Goal: Task Accomplishment & Management: Manage account settings

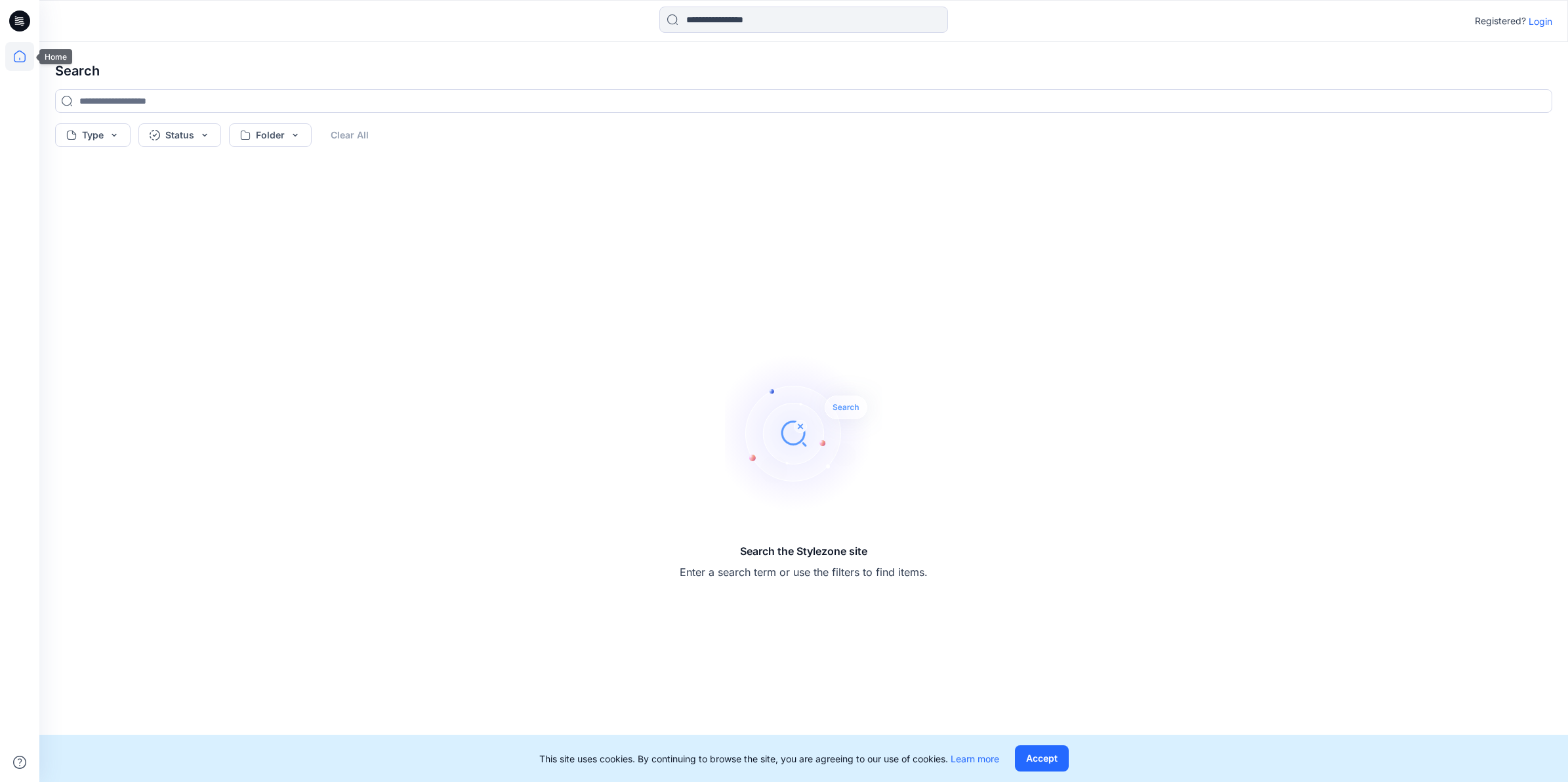
click at [20, 53] on icon at bounding box center [20, 56] width 29 height 29
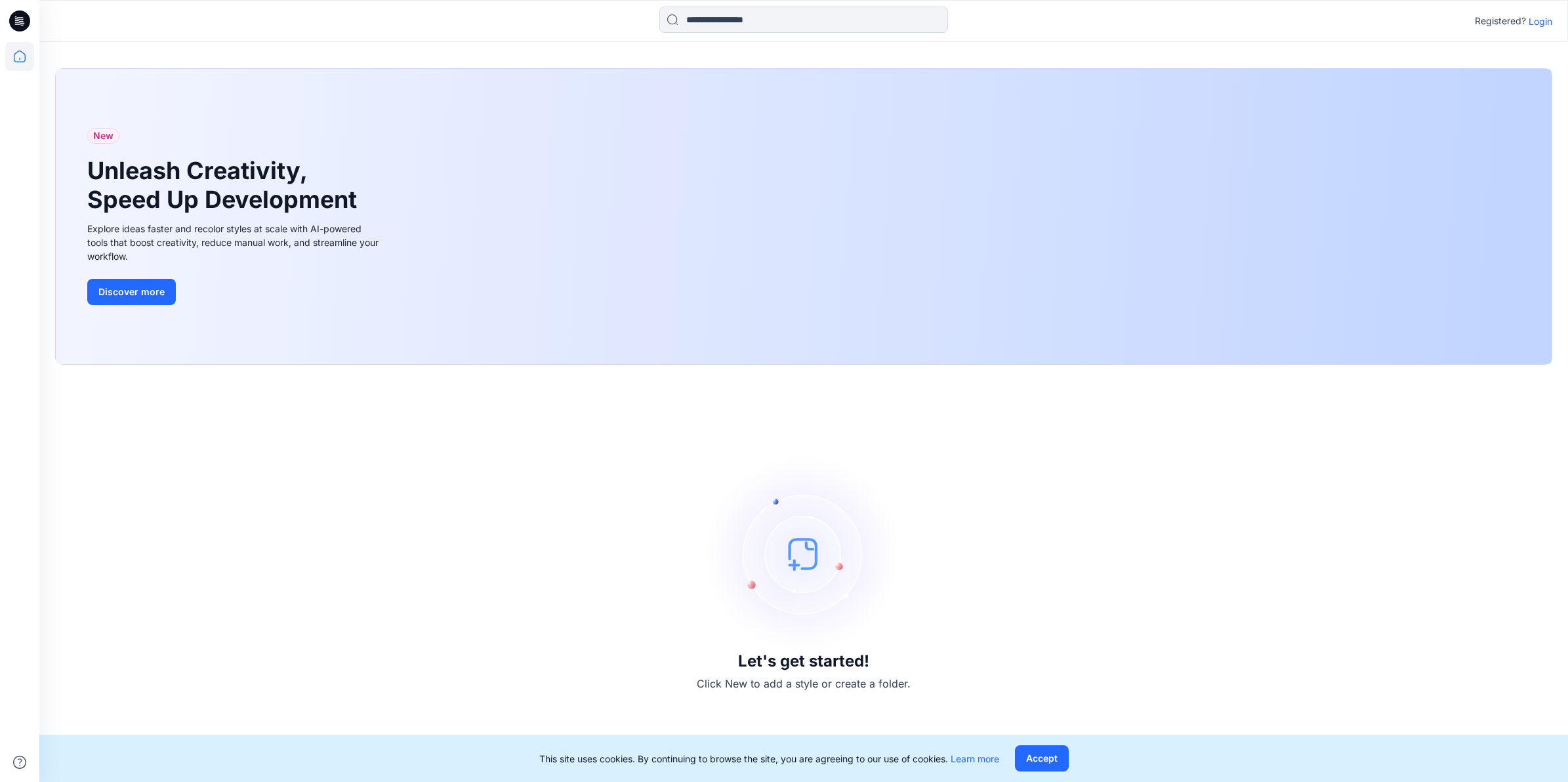
click at [755, 15] on p "Login" at bounding box center [1540, 21] width 24 height 14
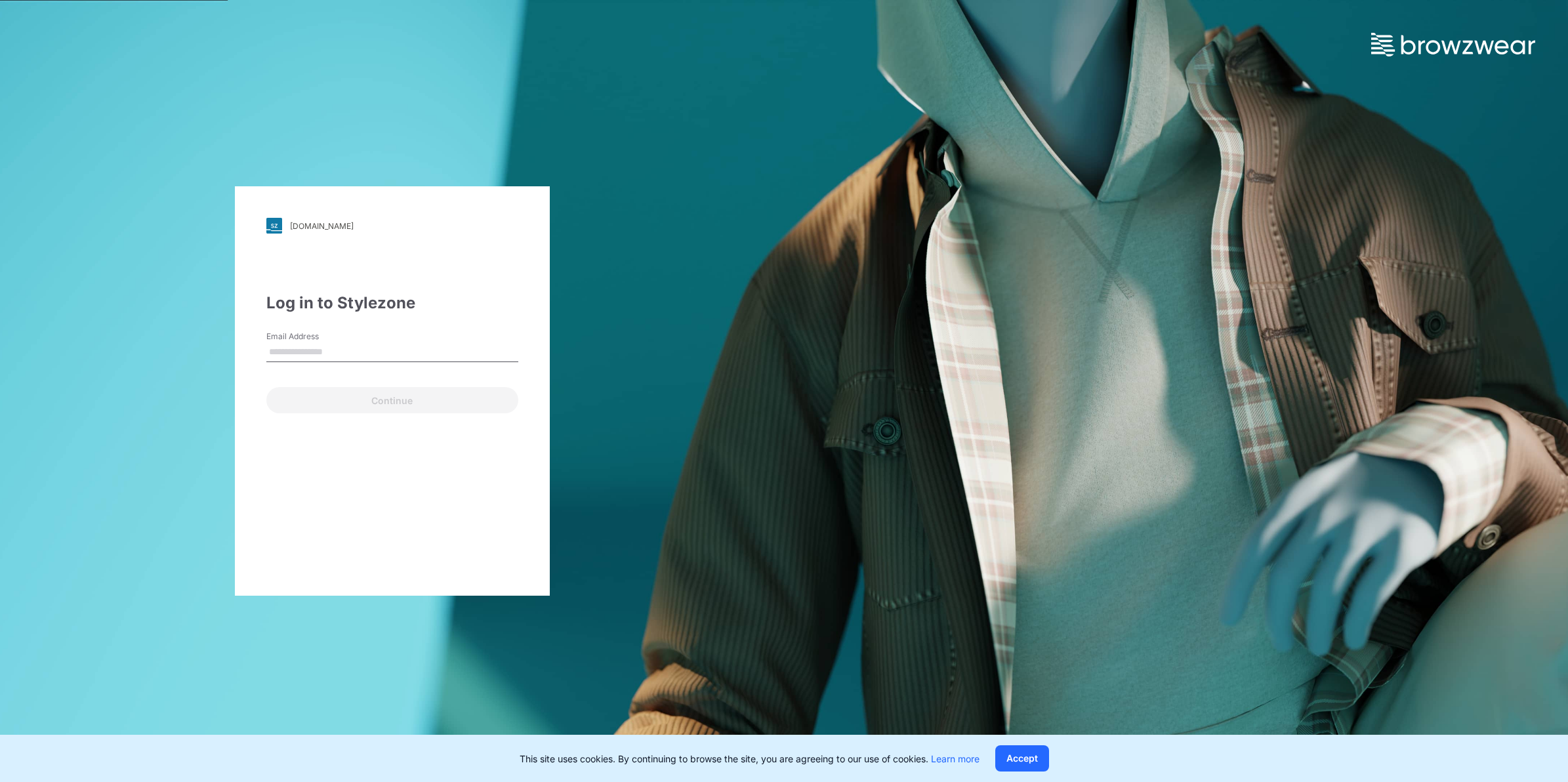
click at [351, 351] on input "Email Address" at bounding box center [392, 352] width 252 height 20
type input "**********"
click at [388, 407] on button "Continue" at bounding box center [392, 400] width 252 height 26
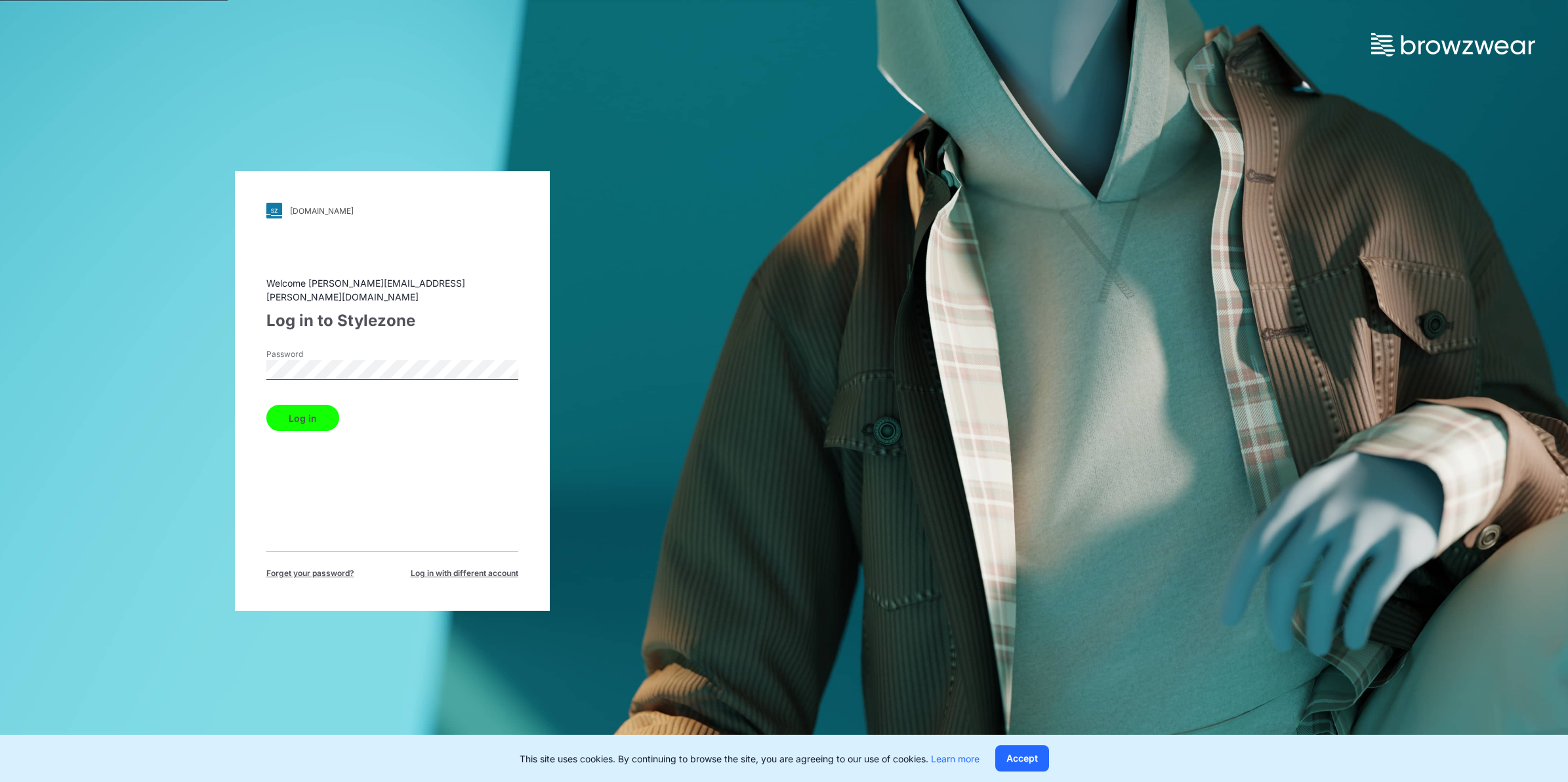
click at [332, 408] on button "Log in" at bounding box center [303, 418] width 73 height 26
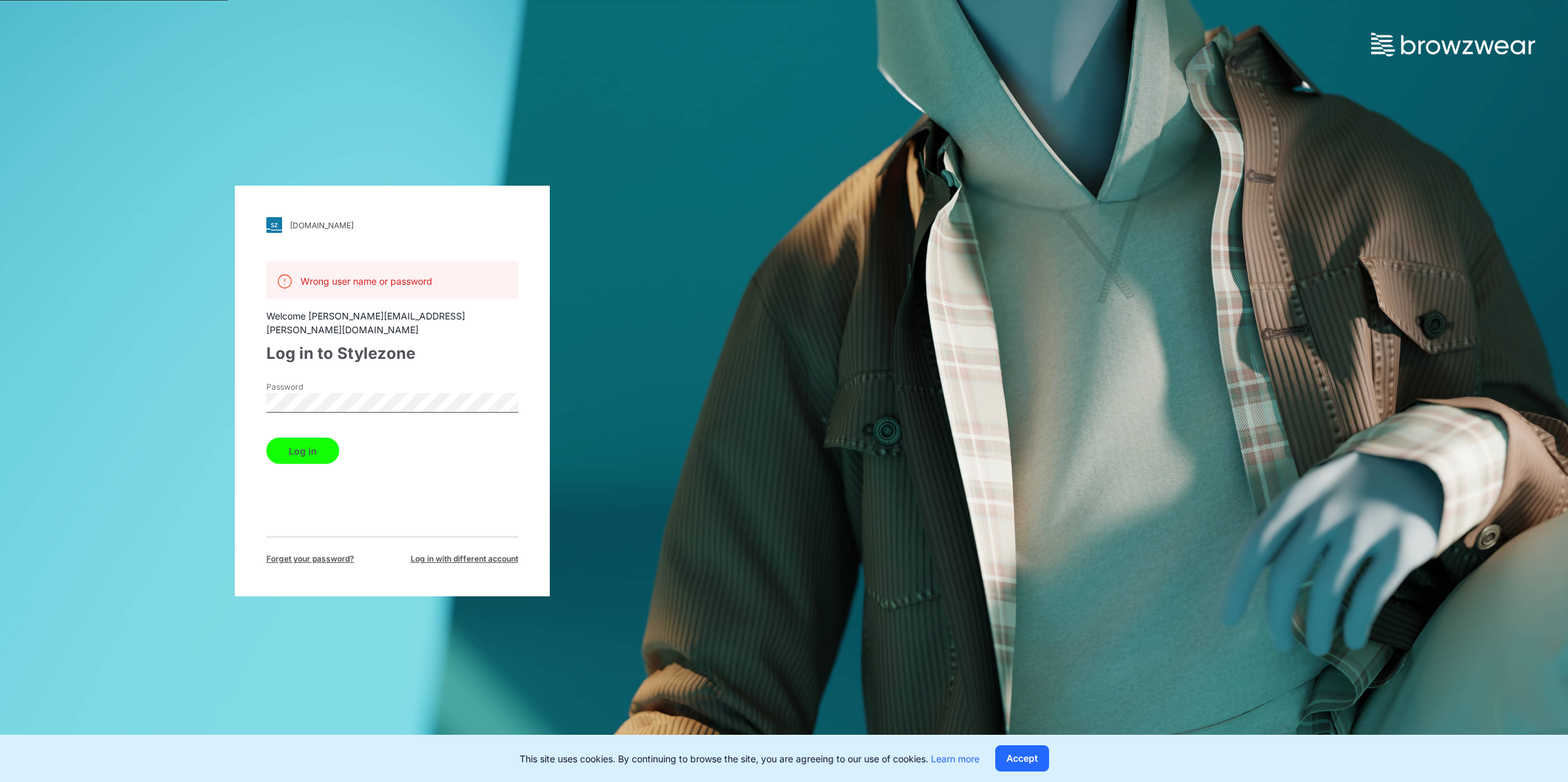
click at [157, 391] on div "[DOMAIN_NAME] Loading... Wrong user name or password Welcome [PERSON_NAME][EMAI…" at bounding box center [392, 391] width 784 height 782
click at [267, 437] on button "Log in" at bounding box center [303, 450] width 73 height 26
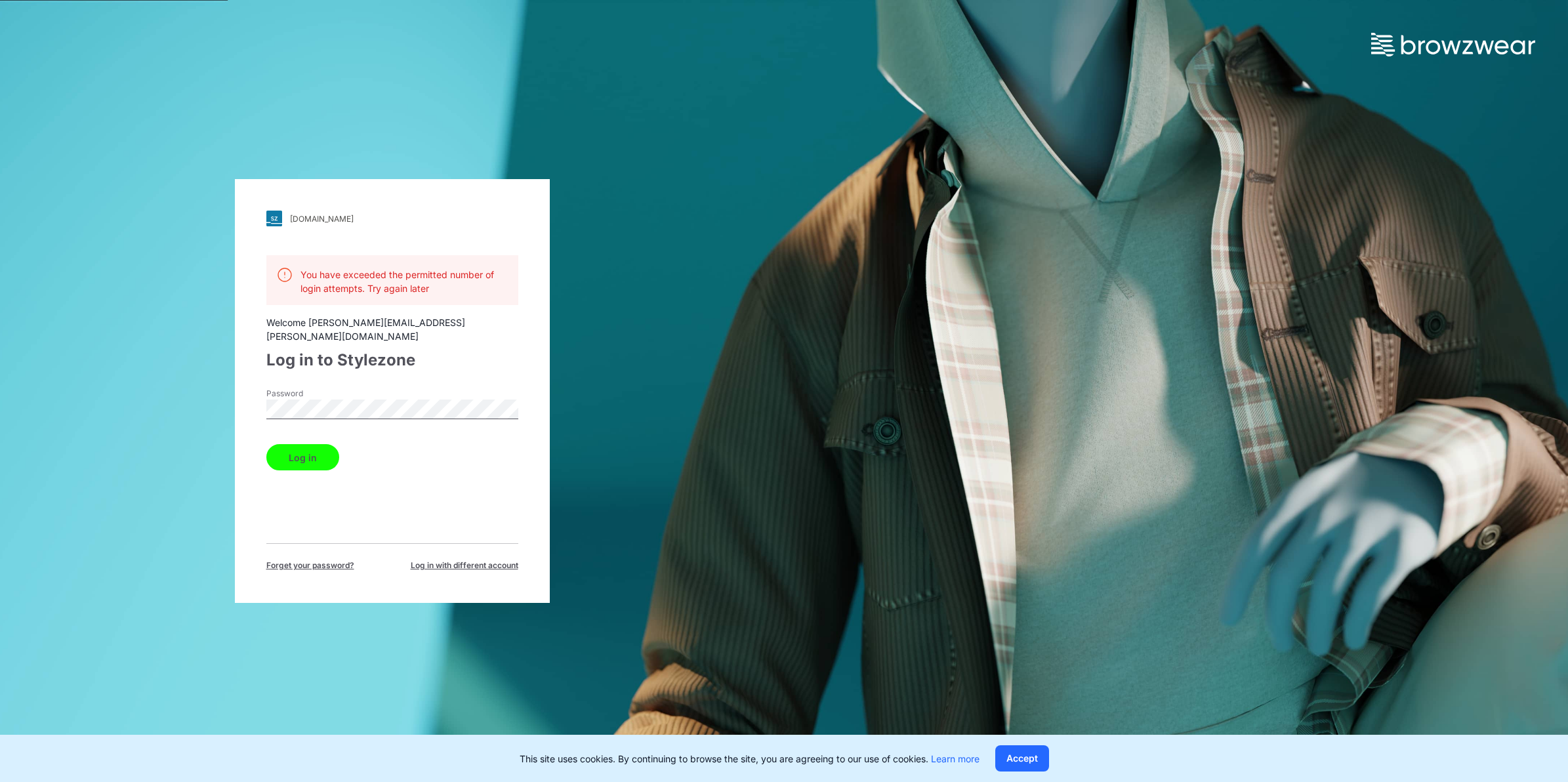
click at [647, 407] on div "walmart.stylezone.com Loading... You have exceeded the permitted number of logi…" at bounding box center [392, 391] width 784 height 782
click at [532, 491] on div "[DOMAIN_NAME] Loading... You have exceeded the permitted number of login attemp…" at bounding box center [392, 391] width 315 height 424
click at [50, 396] on div "[DOMAIN_NAME] Loading... You have exceeded the permitted number of login attemp…" at bounding box center [392, 391] width 784 height 782
click at [267, 444] on button "Log in" at bounding box center [303, 457] width 73 height 26
click at [302, 439] on div "Log in" at bounding box center [392, 455] width 252 height 31
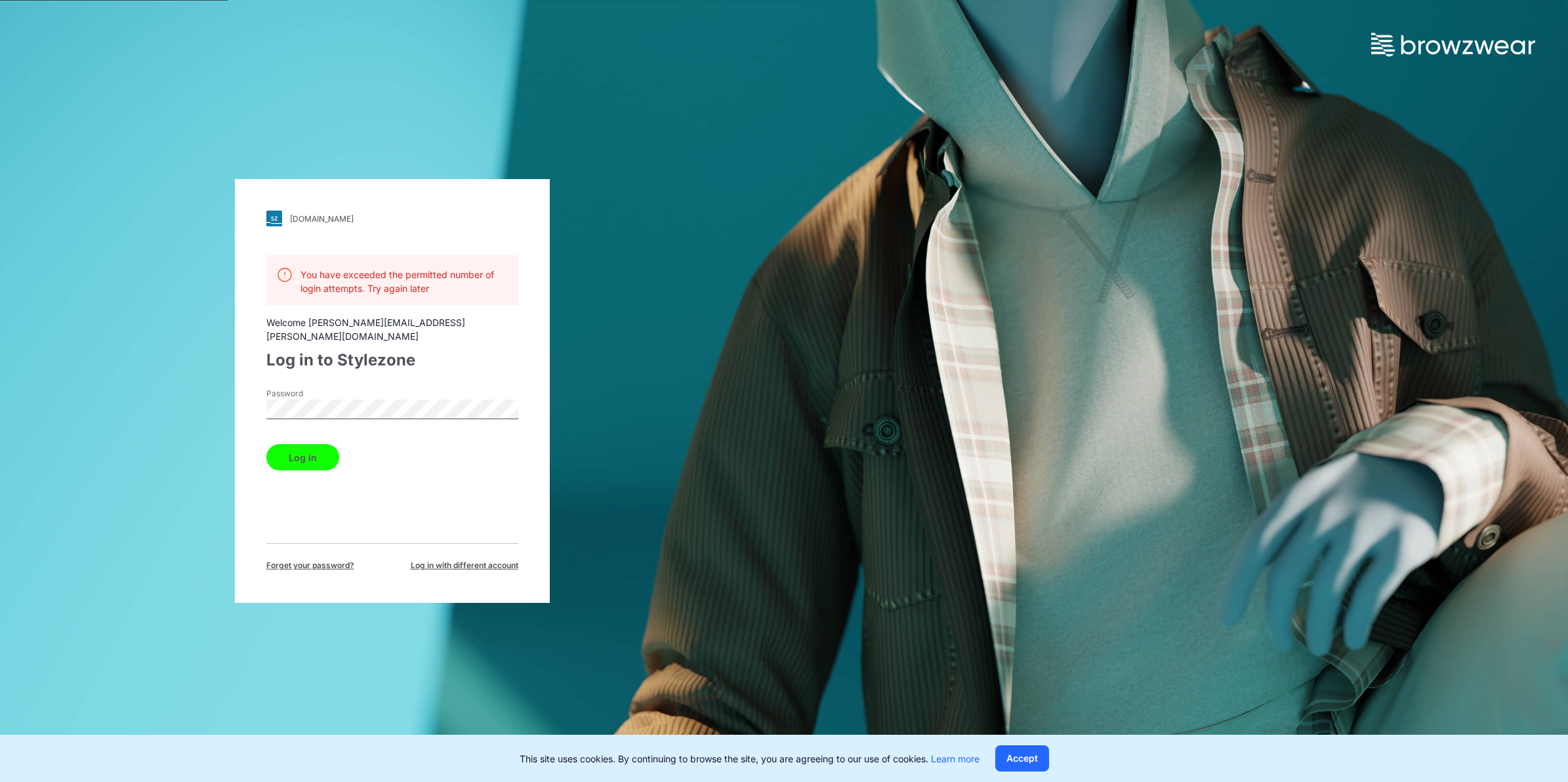
click at [301, 450] on button "Log in" at bounding box center [303, 457] width 73 height 26
click at [307, 457] on button "Log in" at bounding box center [303, 457] width 73 height 26
click at [310, 455] on button "Log in" at bounding box center [303, 457] width 73 height 26
click at [755, 44] on img at bounding box center [1453, 44] width 164 height 24
drag, startPoint x: 775, startPoint y: 369, endPoint x: 480, endPoint y: 51, distance: 433.8
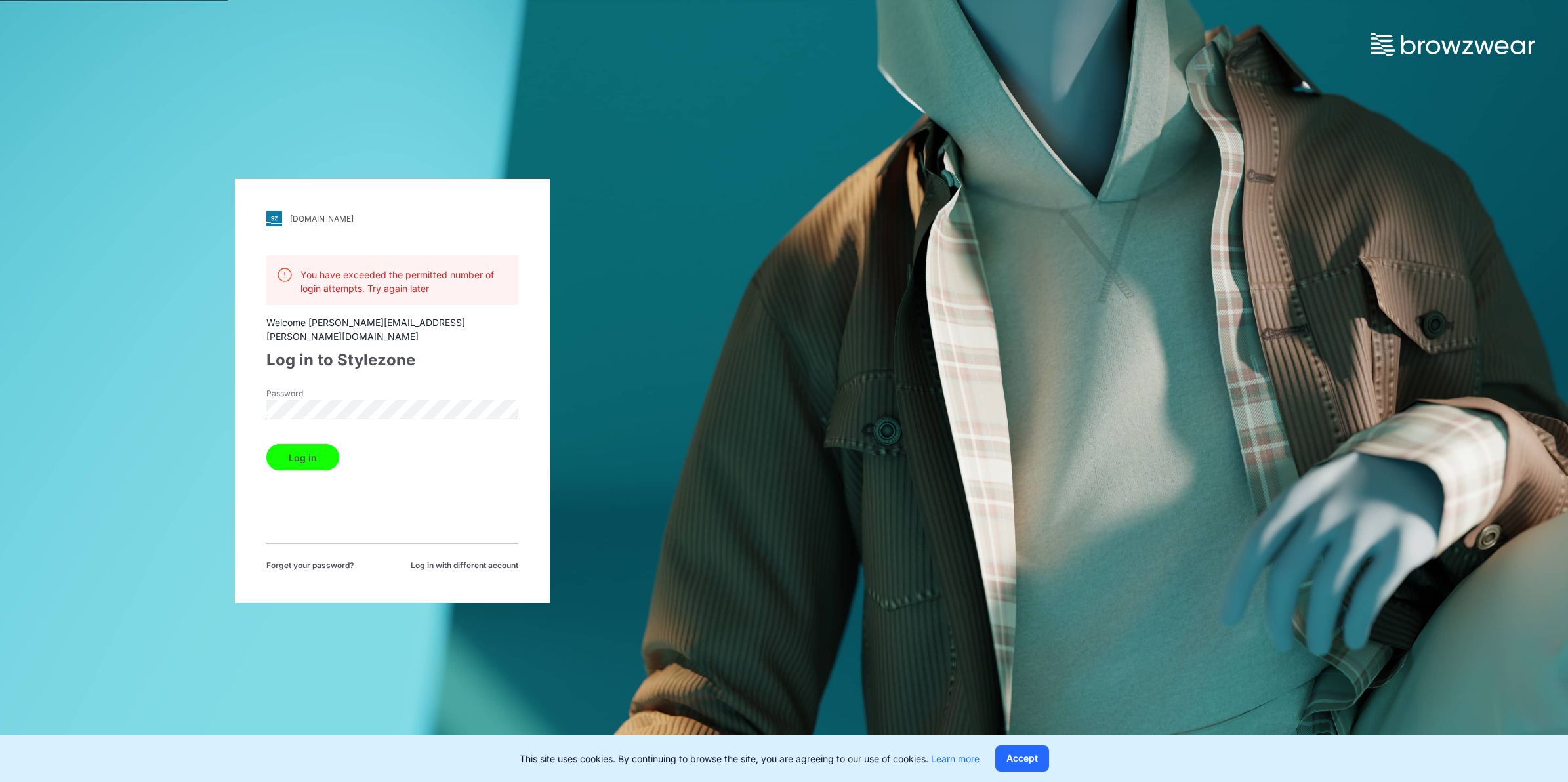
click at [755, 367] on div "[DOMAIN_NAME] Loading... You have exceeded the permitted number of login attemp…" at bounding box center [392, 391] width 784 height 782
click at [381, 379] on div "You have exceeded the permitted number of login attempts. Try again later Welco…" at bounding box center [392, 413] width 252 height 316
click at [348, 215] on div "[DOMAIN_NAME] Loading... You have exceeded the permitted number of login attemp…" at bounding box center [392, 391] width 315 height 424
click at [284, 225] on link "[DOMAIN_NAME]" at bounding box center [392, 218] width 252 height 16
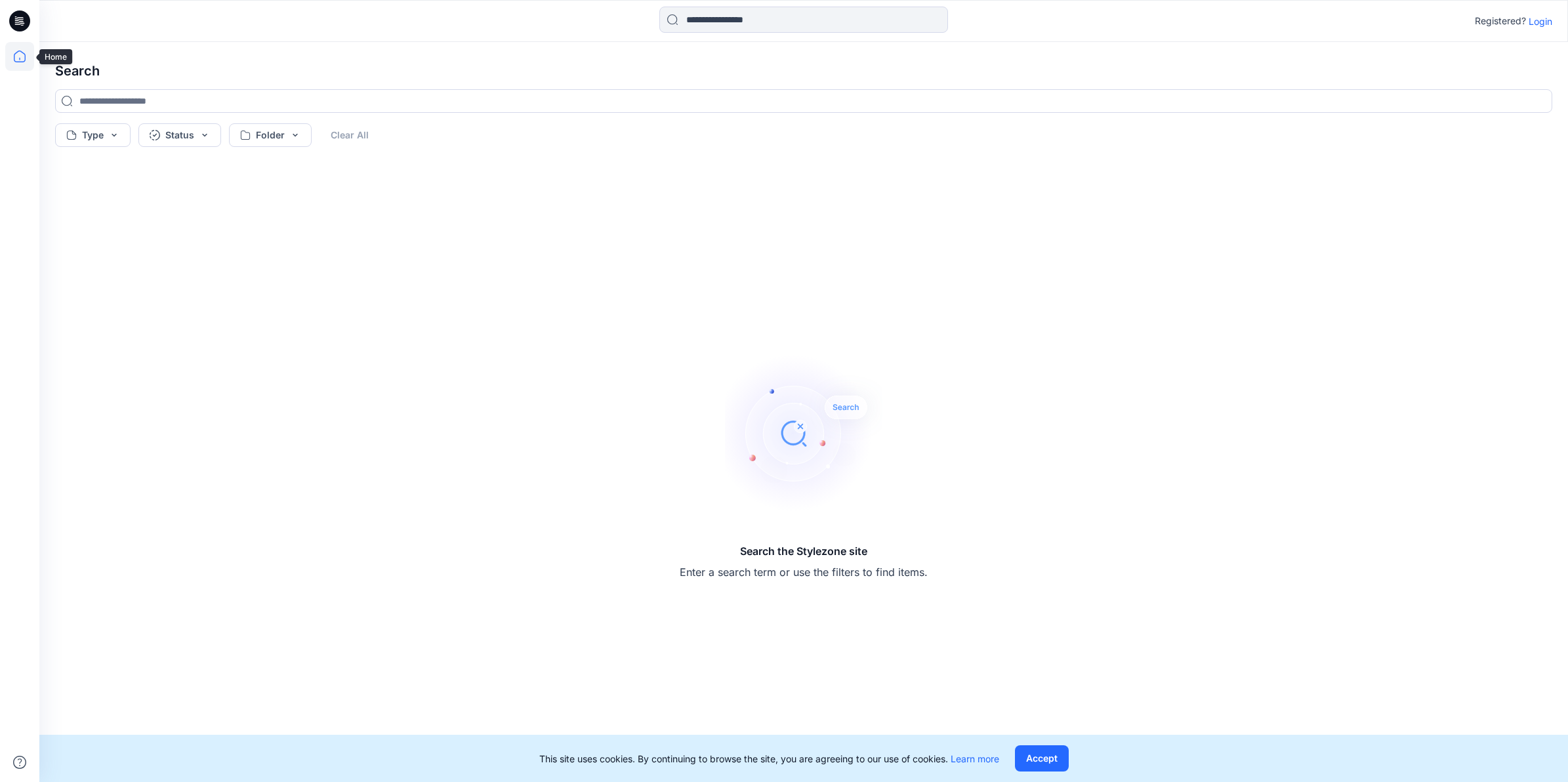
click at [20, 55] on icon at bounding box center [20, 56] width 29 height 29
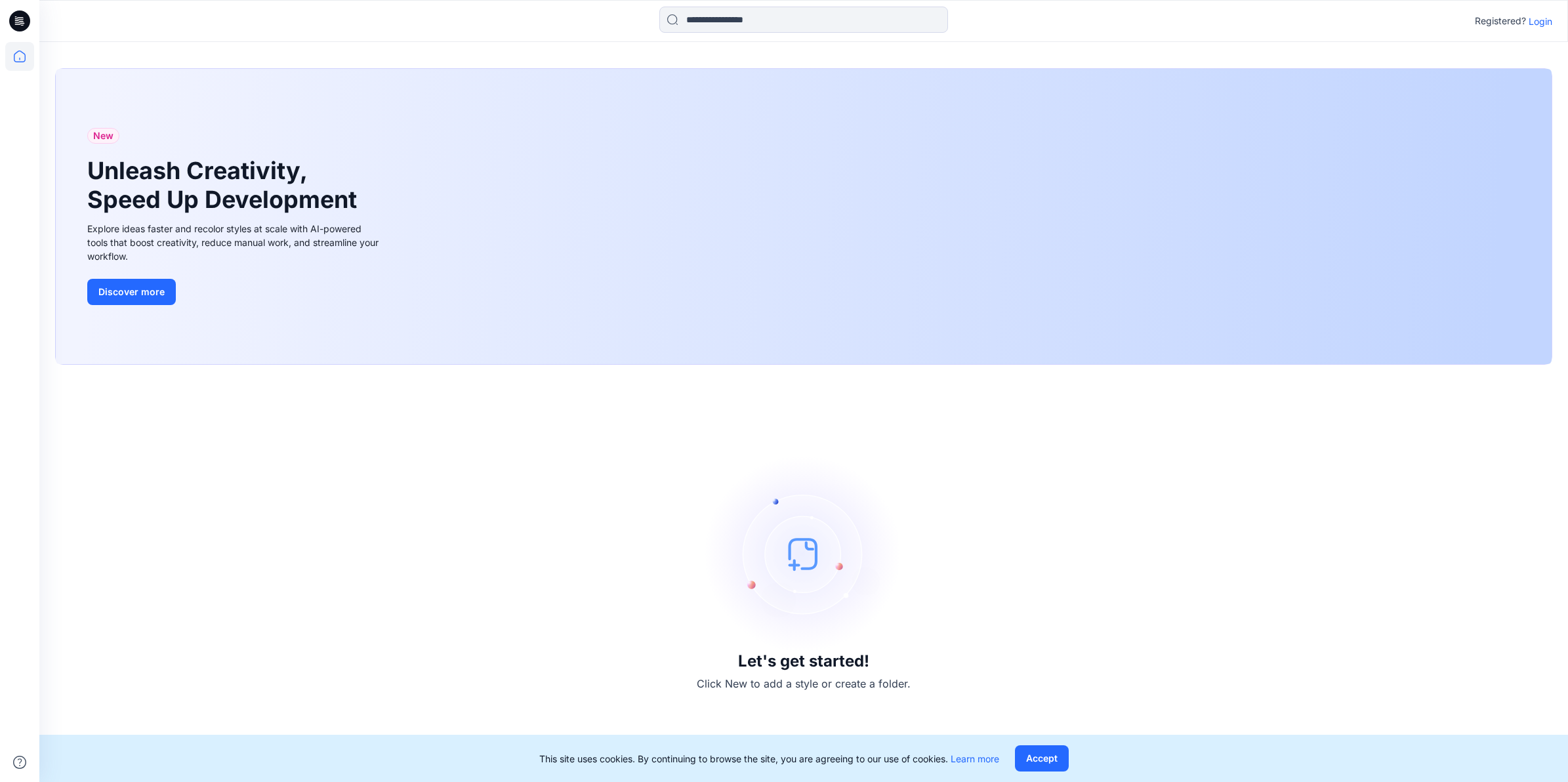
click at [1539, 21] on p "Login" at bounding box center [1540, 21] width 24 height 14
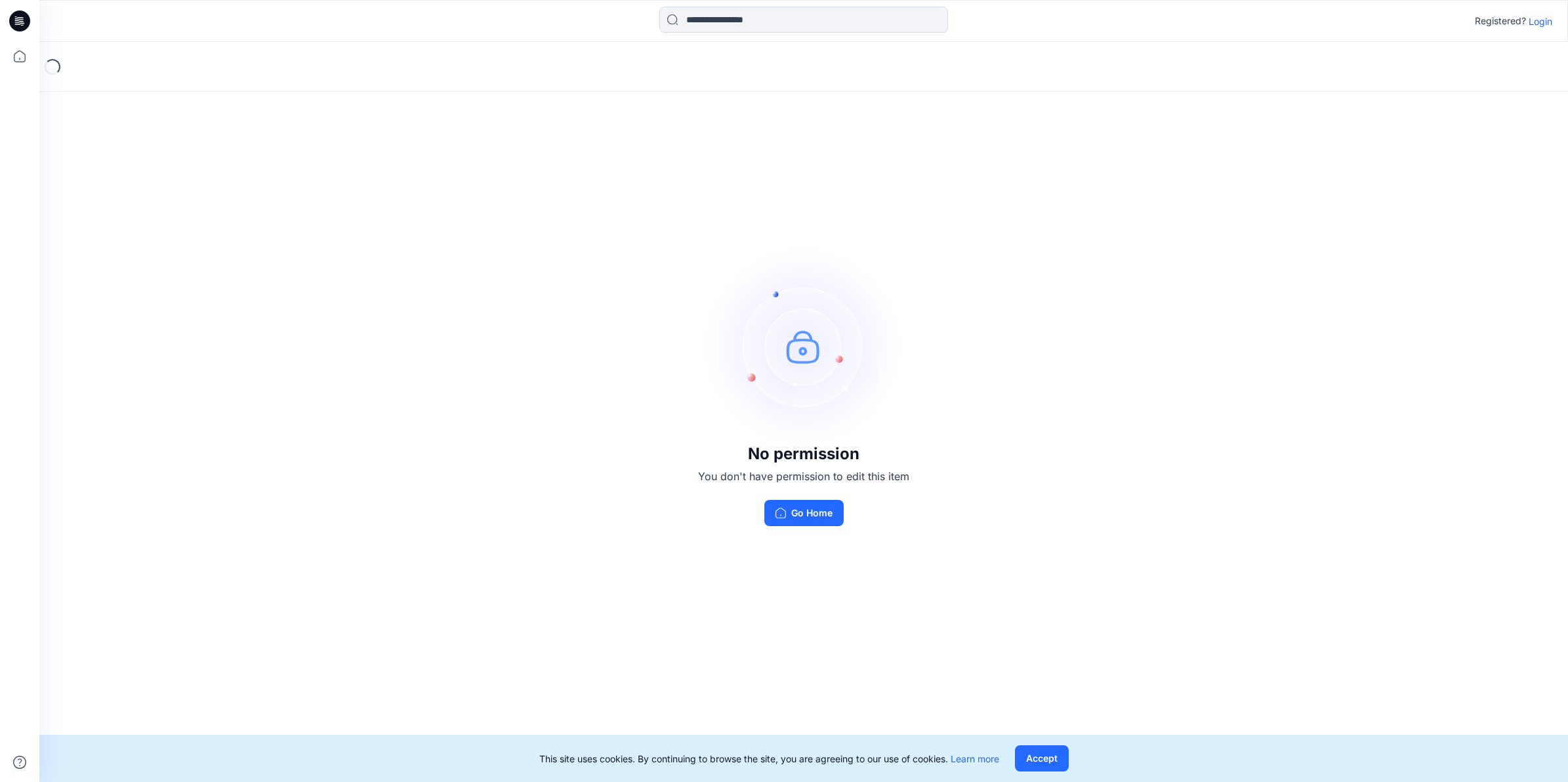
click at [812, 567] on div "No permission You don't have permission to edit this item Go Home" at bounding box center [804, 387] width 1528 height 690
click at [139, 168] on div "No permission You don't have permission to edit this item Go Home" at bounding box center [804, 387] width 1528 height 690
click at [18, 55] on icon at bounding box center [20, 56] width 29 height 29
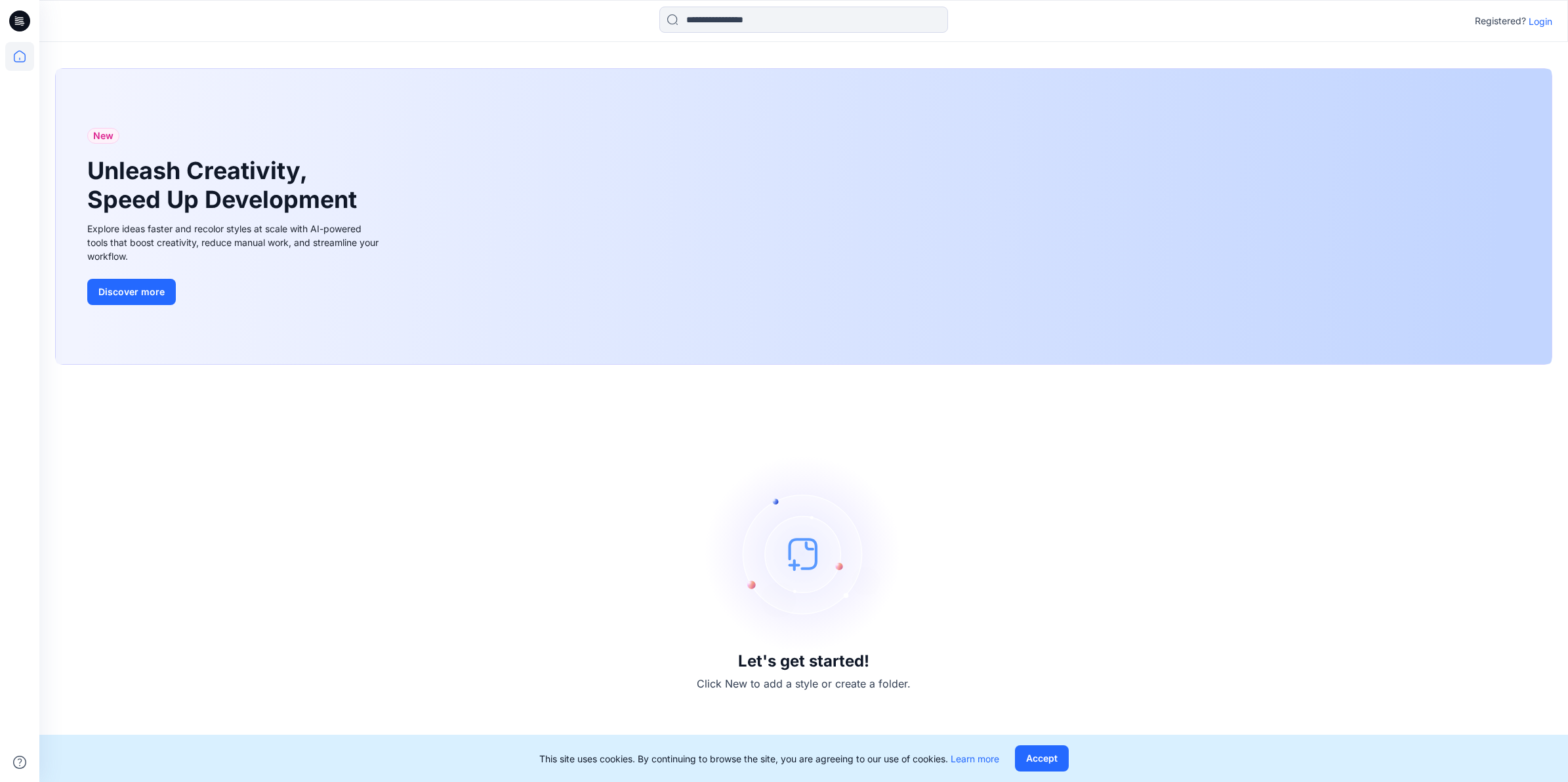
click at [1545, 28] on div "Registered? Login" at bounding box center [1513, 21] width 77 height 16
click at [1545, 25] on p "Login" at bounding box center [1540, 21] width 24 height 14
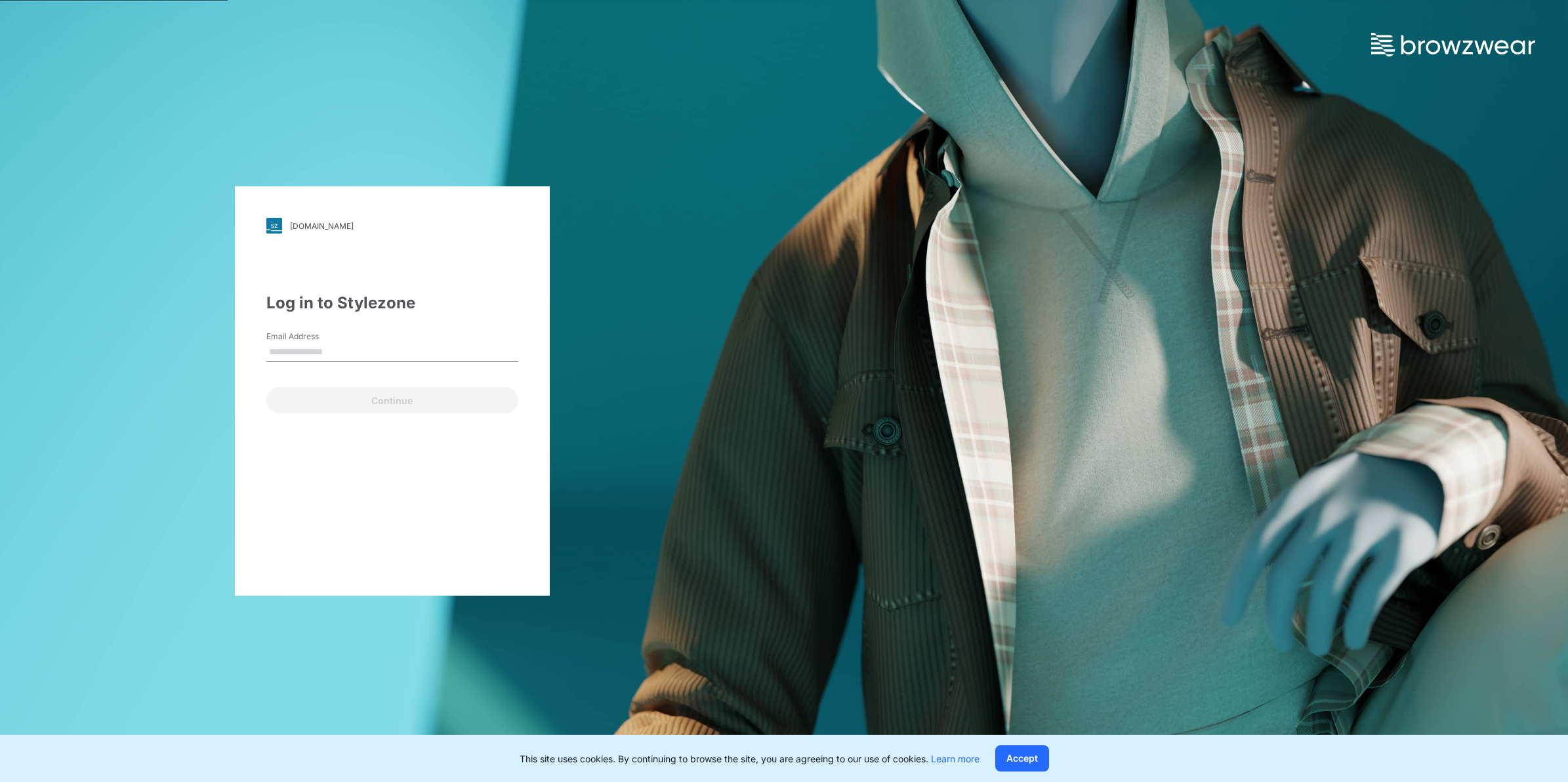
click at [319, 350] on input "Email Address" at bounding box center [392, 352] width 252 height 20
type input "**********"
click at [420, 410] on button "Continue" at bounding box center [392, 400] width 252 height 26
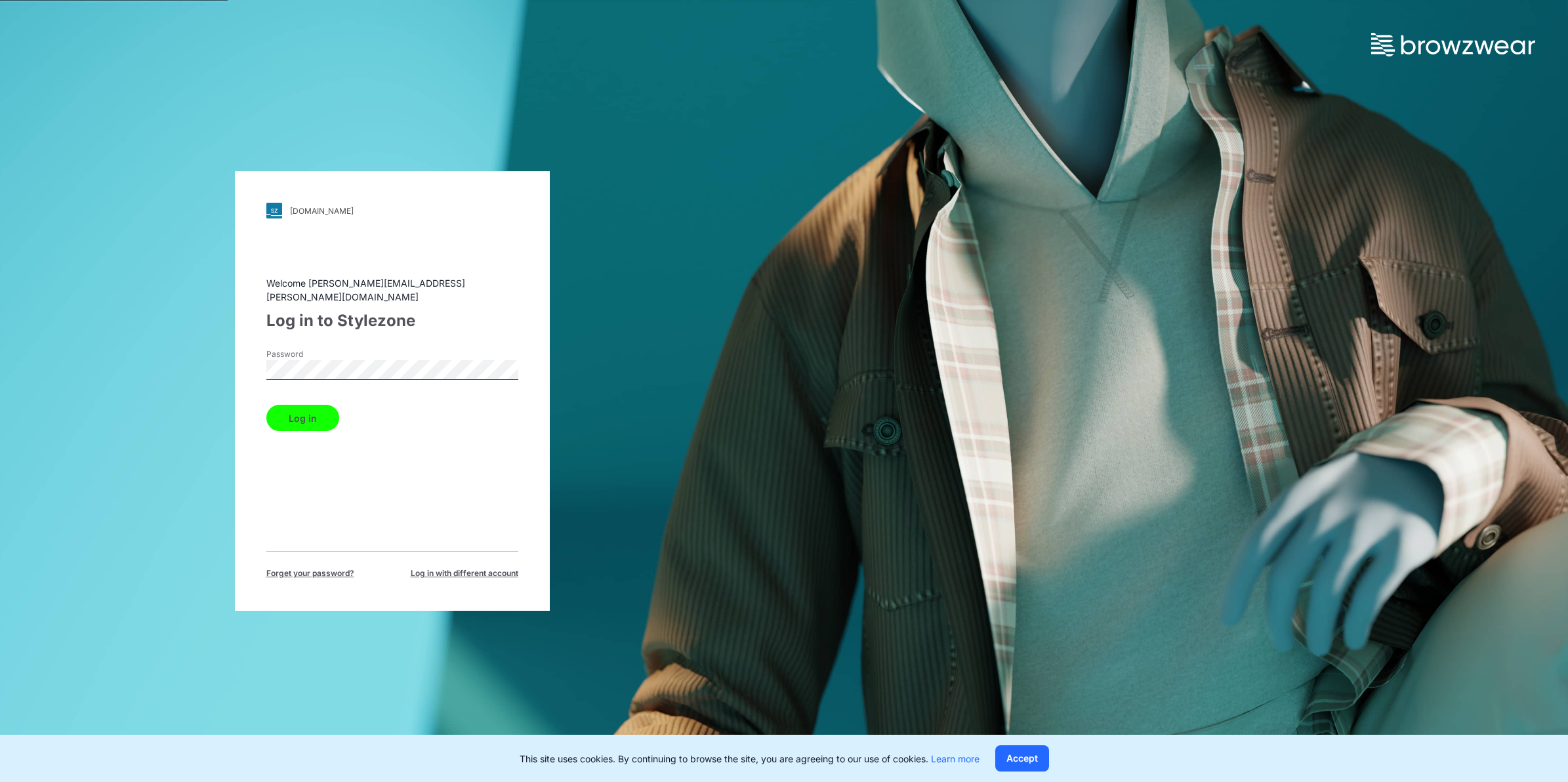
click at [204, 345] on div "[DOMAIN_NAME] Loading... Welcome [PERSON_NAME][EMAIL_ADDRESS][PERSON_NAME][DOMA…" at bounding box center [392, 391] width 784 height 782
click at [267, 405] on button "Log in" at bounding box center [303, 418] width 73 height 26
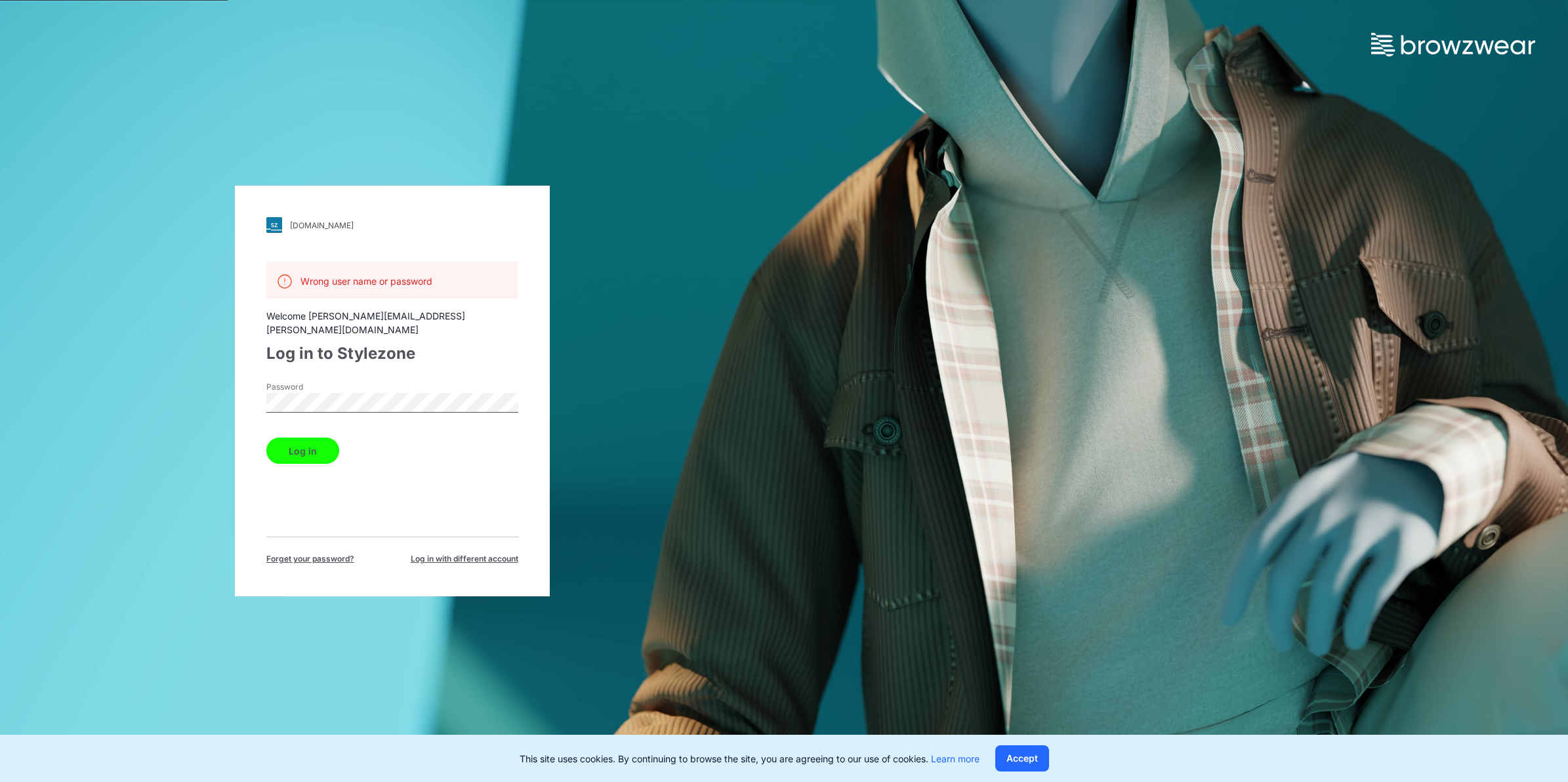
click at [433, 342] on div "Log in to Stylezone" at bounding box center [392, 353] width 252 height 24
click at [368, 381] on div "Password" at bounding box center [392, 401] width 252 height 40
click at [267, 437] on button "Log in" at bounding box center [303, 450] width 73 height 26
click at [289, 437] on button "Log in" at bounding box center [303, 450] width 73 height 26
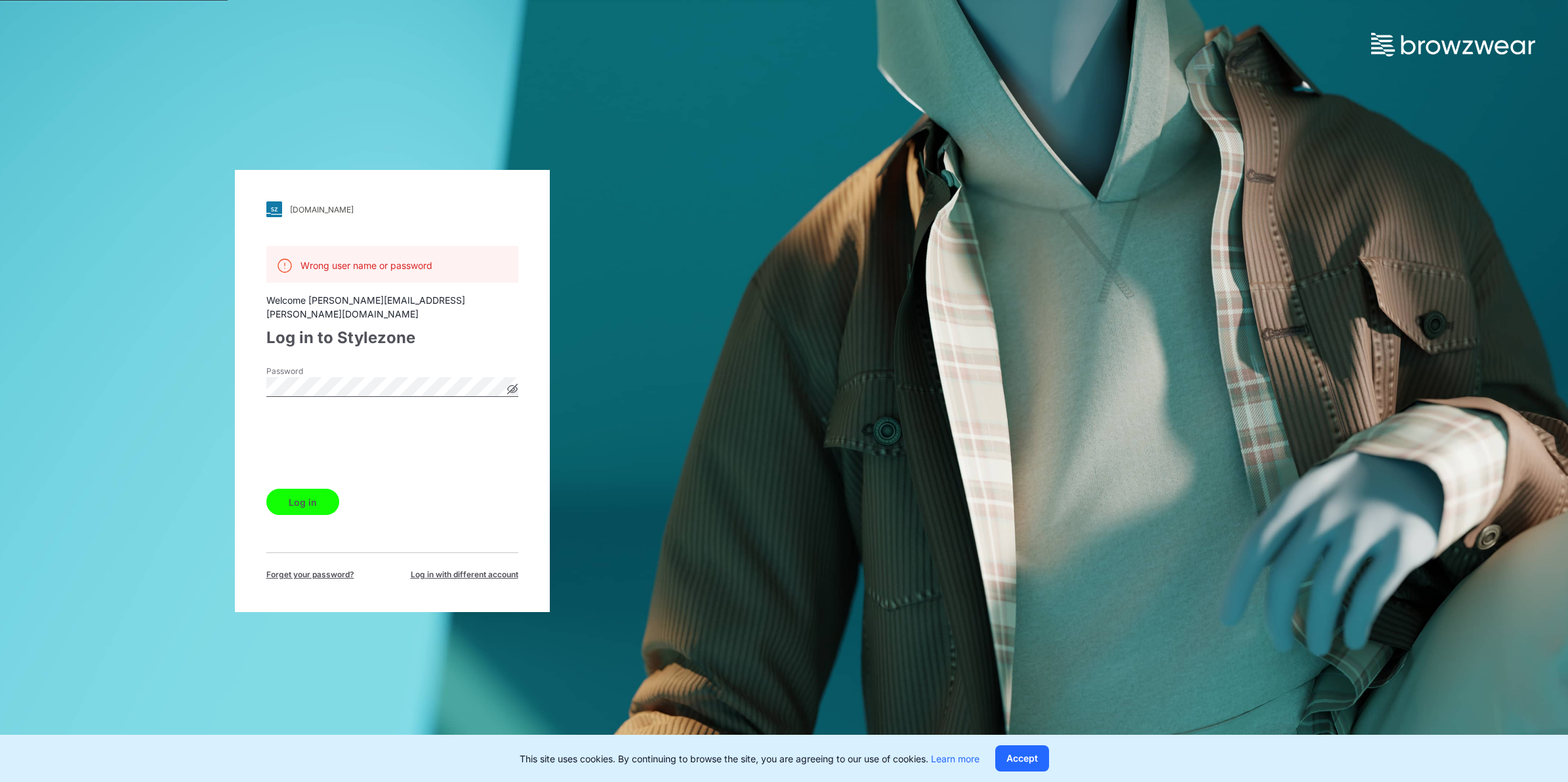
click at [303, 494] on button "Log in" at bounding box center [303, 502] width 73 height 26
click at [513, 383] on icon at bounding box center [512, 388] width 10 height 10
click at [267, 489] on button "Log in" at bounding box center [303, 502] width 73 height 26
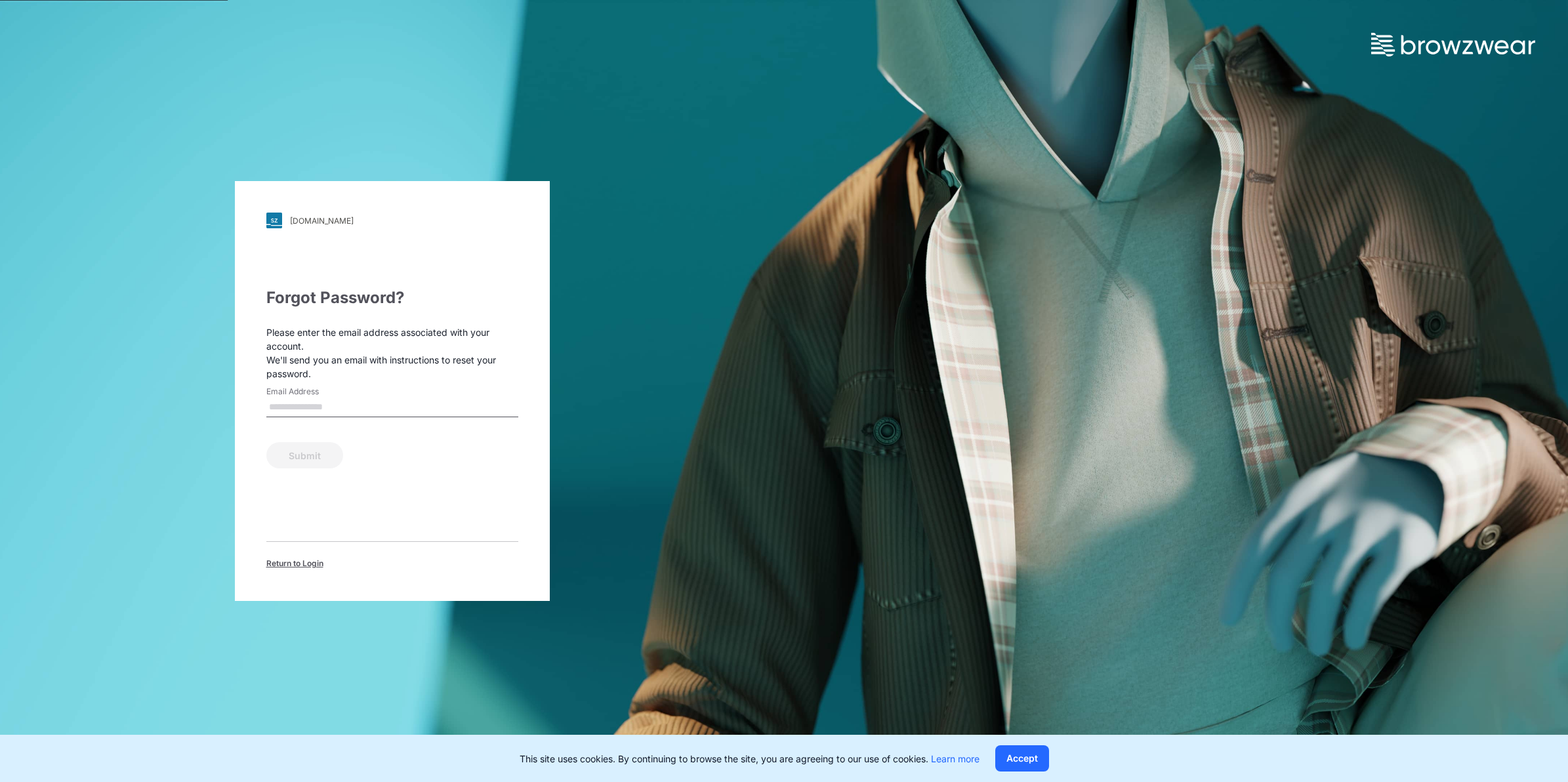
click at [370, 401] on input "Email Address" at bounding box center [392, 407] width 252 height 20
type input "**********"
click at [316, 460] on button "Submit" at bounding box center [305, 455] width 77 height 26
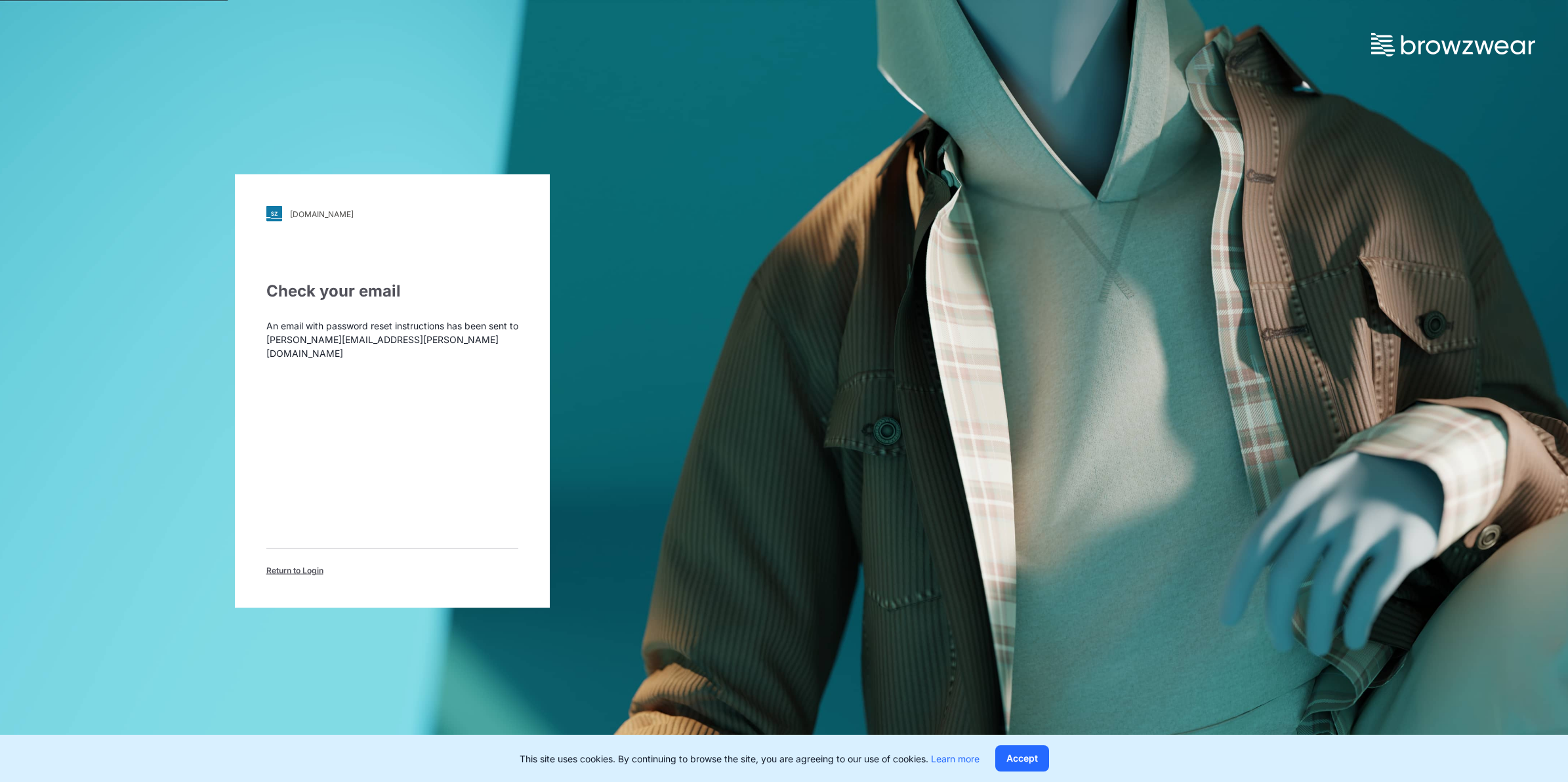
click at [640, 458] on div "walmart.stylezone.com Loading... Check your email An email with password reset …" at bounding box center [392, 391] width 784 height 782
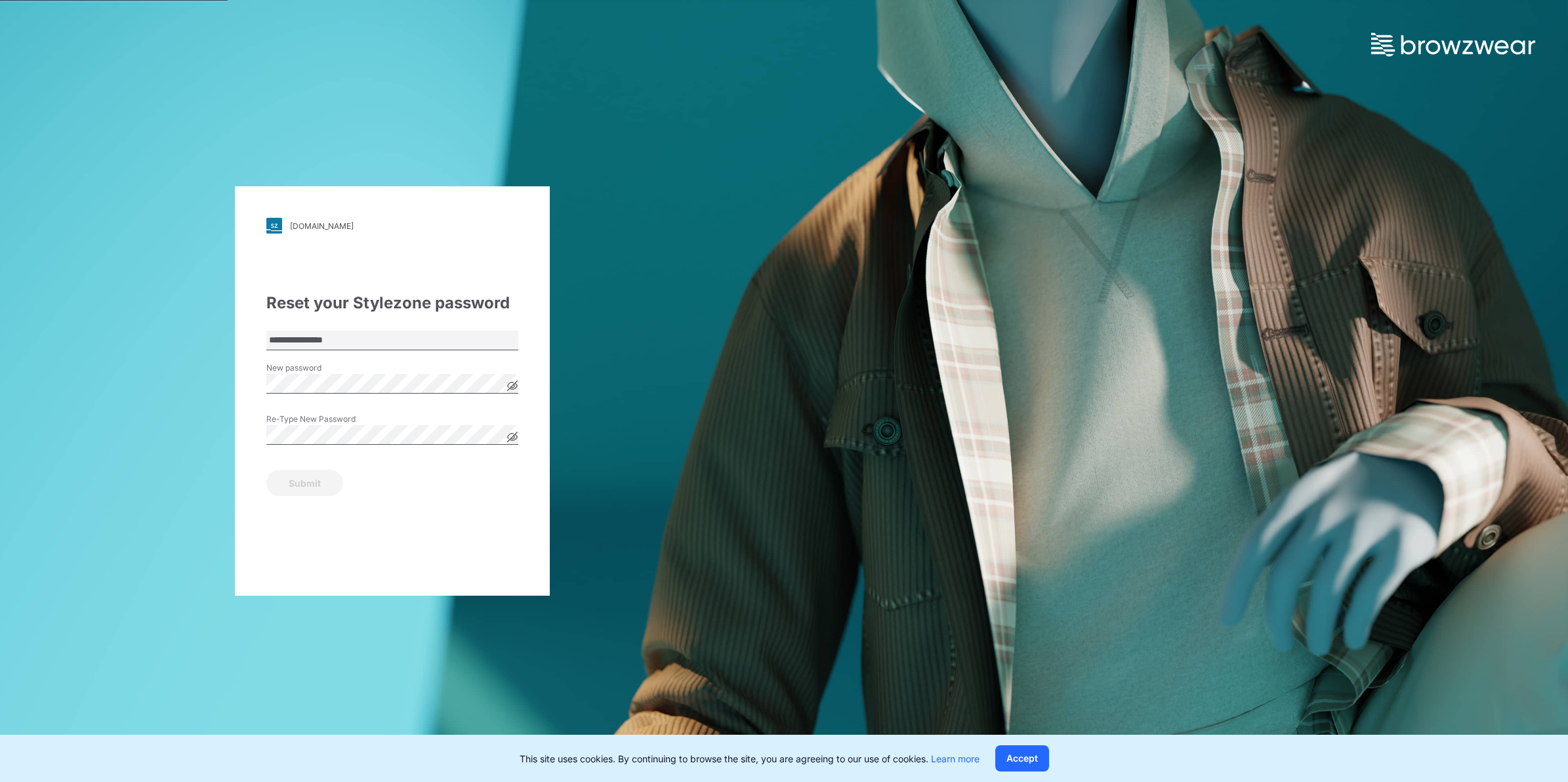
click at [515, 386] on icon at bounding box center [512, 386] width 10 height 10
click at [267, 470] on button "Submit" at bounding box center [305, 483] width 77 height 26
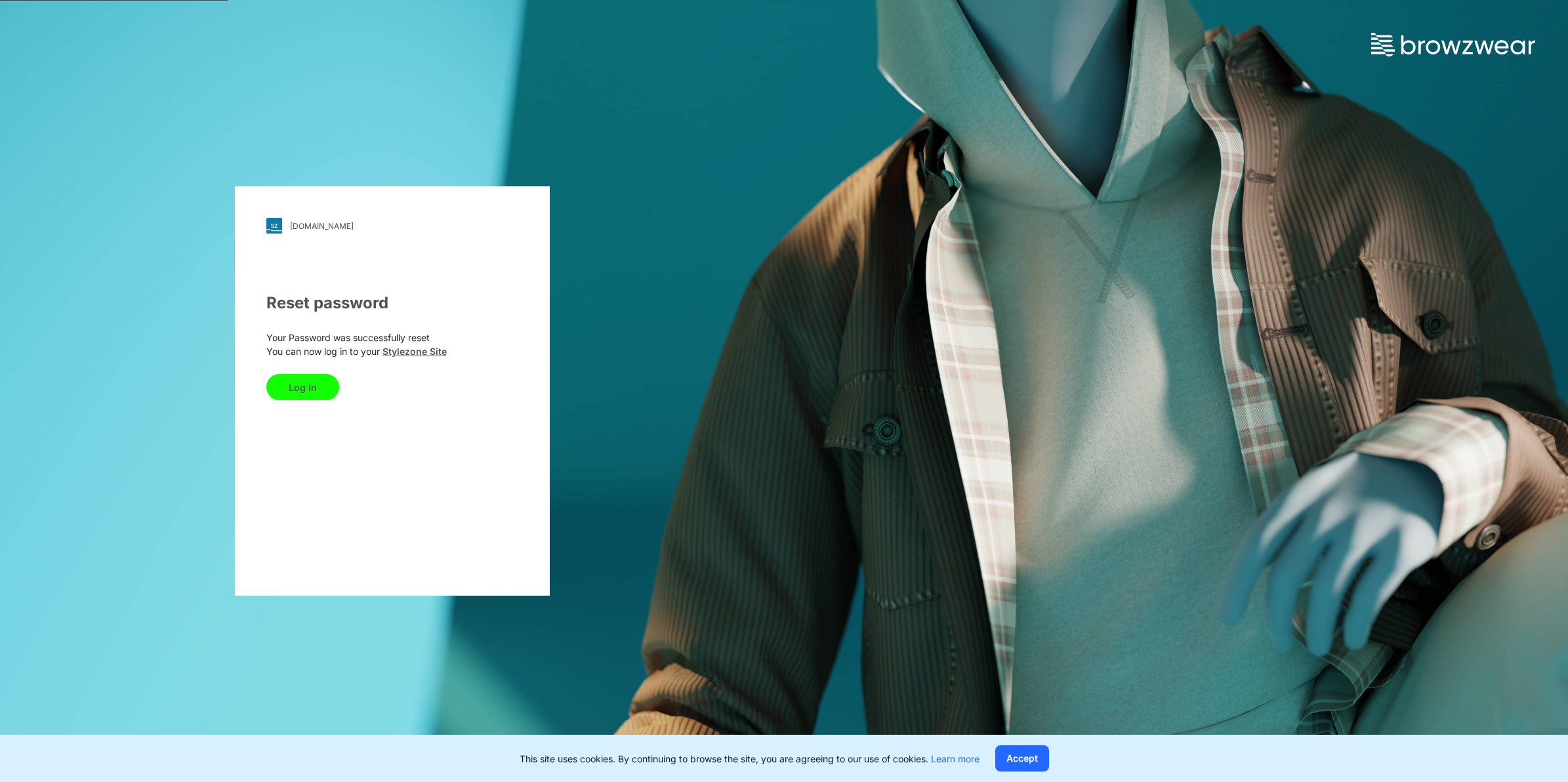
click at [293, 386] on button "Log In" at bounding box center [303, 387] width 73 height 26
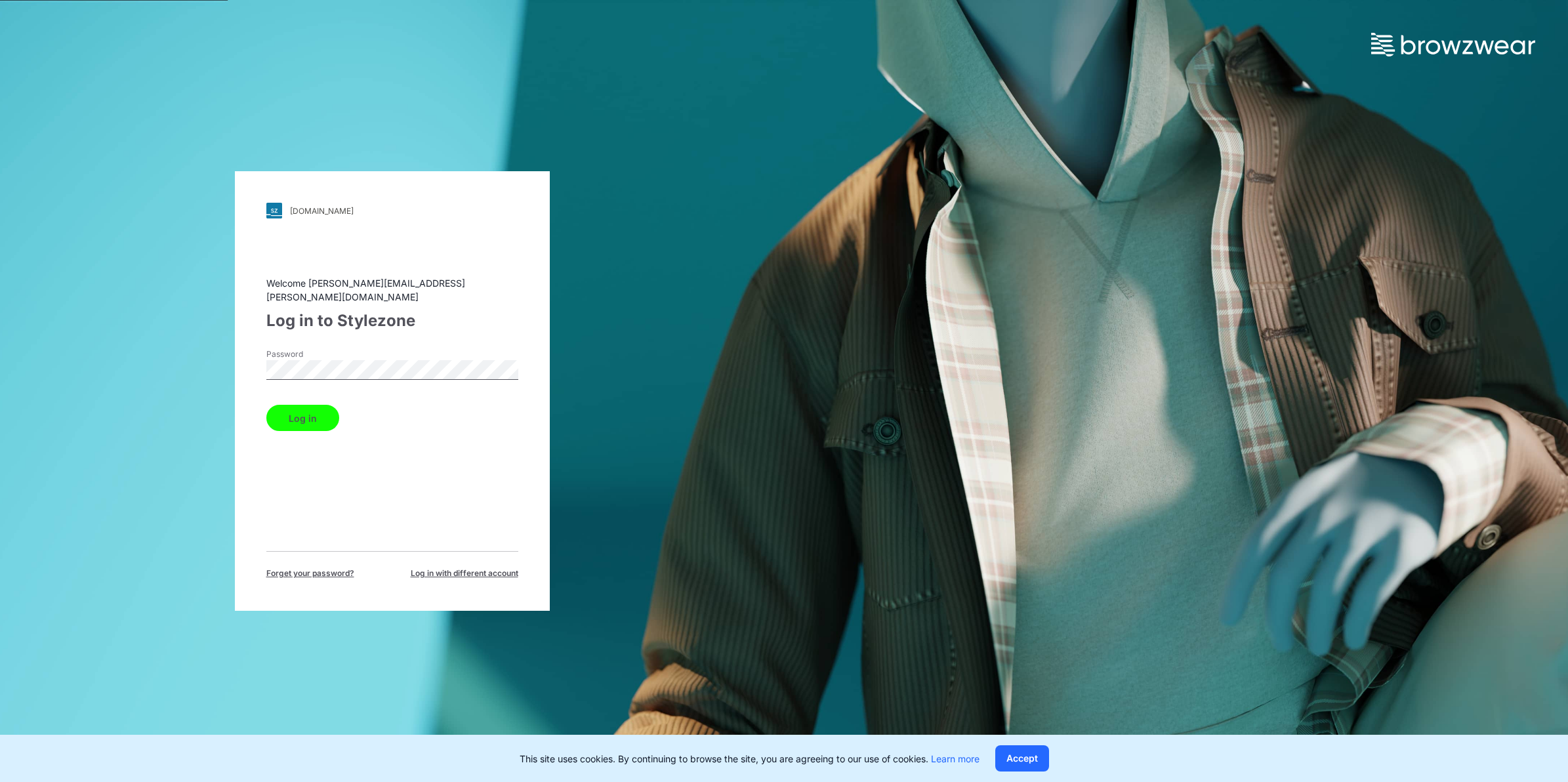
click at [519, 333] on div "[DOMAIN_NAME] Loading... Welcome [PERSON_NAME][EMAIL_ADDRESS][PERSON_NAME][DOMA…" at bounding box center [392, 391] width 315 height 440
click at [0, 356] on html "walmart.stylezone.com Loading... Welcome dabreu@adjmi.com Log in to Stylezone P…" at bounding box center [784, 391] width 1568 height 782
click at [267, 405] on button "Log in" at bounding box center [303, 418] width 73 height 26
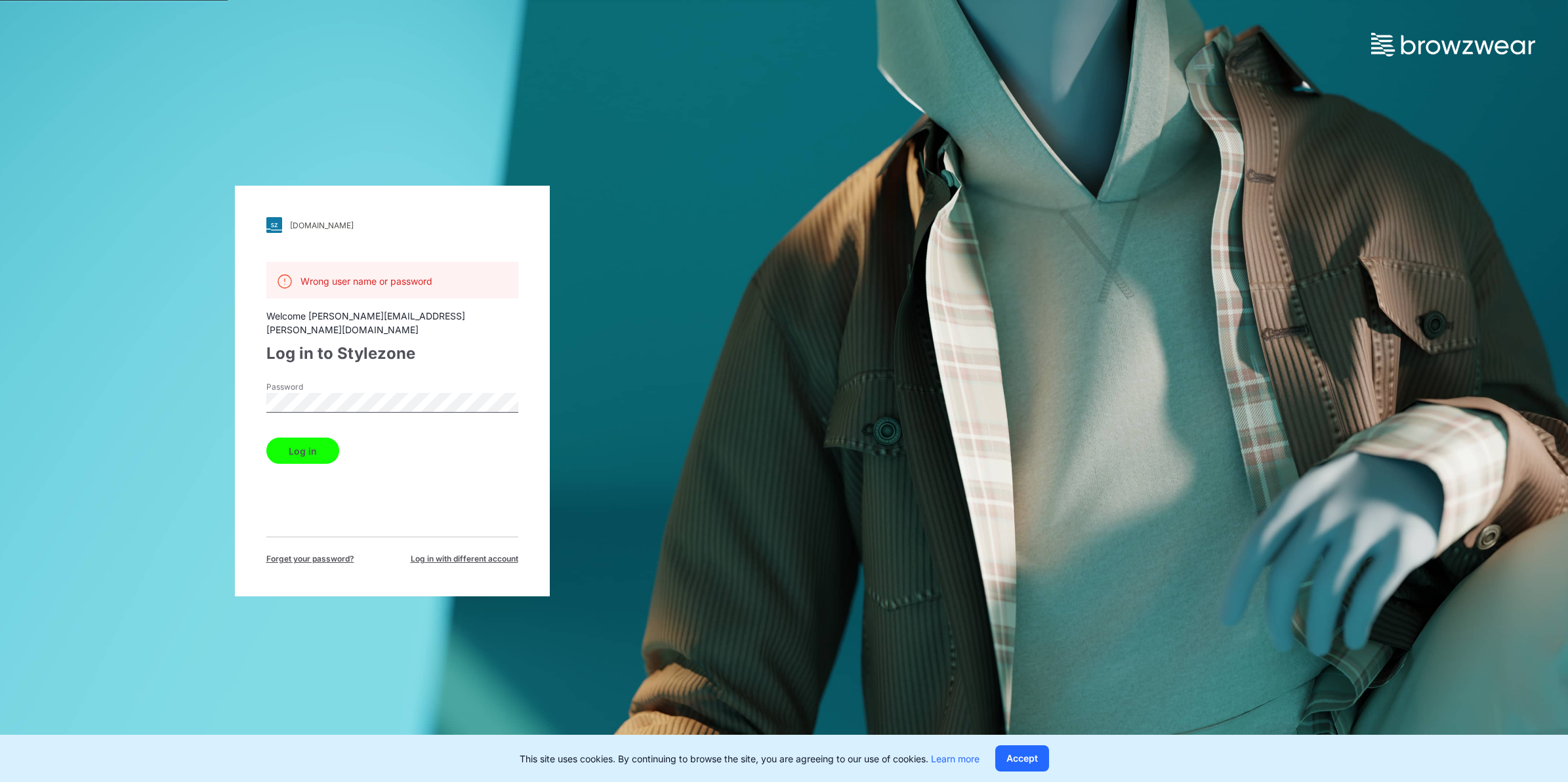
click at [461, 358] on div "Wrong user name or password Welcome dabreu@adjmi.com Log in to Stylezone Passwo…" at bounding box center [392, 413] width 252 height 303
click at [122, 356] on div "walmart.stylezone.com Loading... Wrong user name or password Welcome dabreu@adj…" at bounding box center [392, 391] width 784 height 782
click at [267, 437] on button "Log in" at bounding box center [303, 450] width 73 height 26
click at [0, 390] on html "walmart.stylezone.com Loading... Wrong user name or password Welcome dabreu@adj…" at bounding box center [784, 391] width 1568 height 782
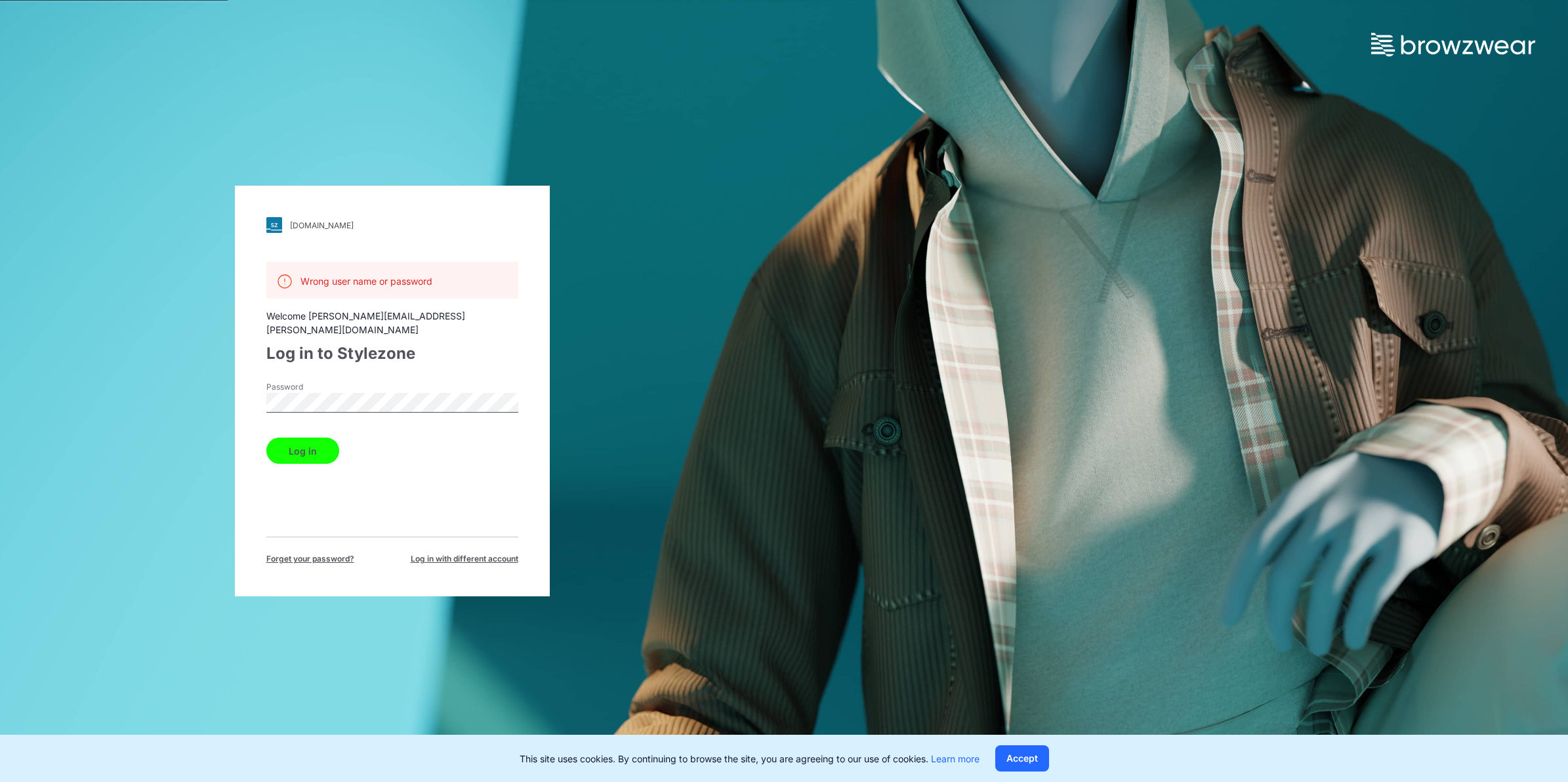
click at [267, 437] on button "Log in" at bounding box center [303, 450] width 73 height 26
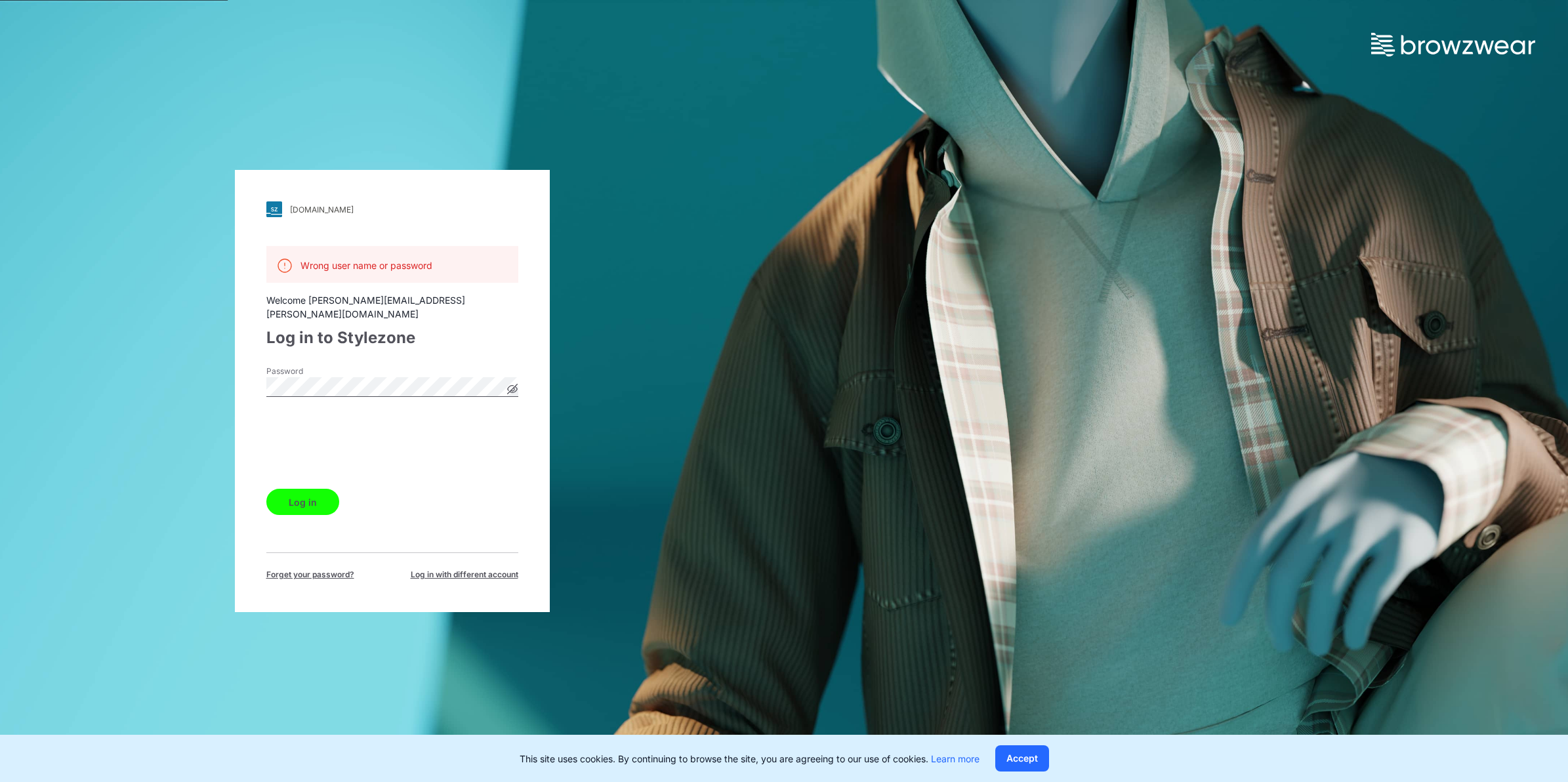
click at [293, 490] on button "Log in" at bounding box center [303, 502] width 73 height 26
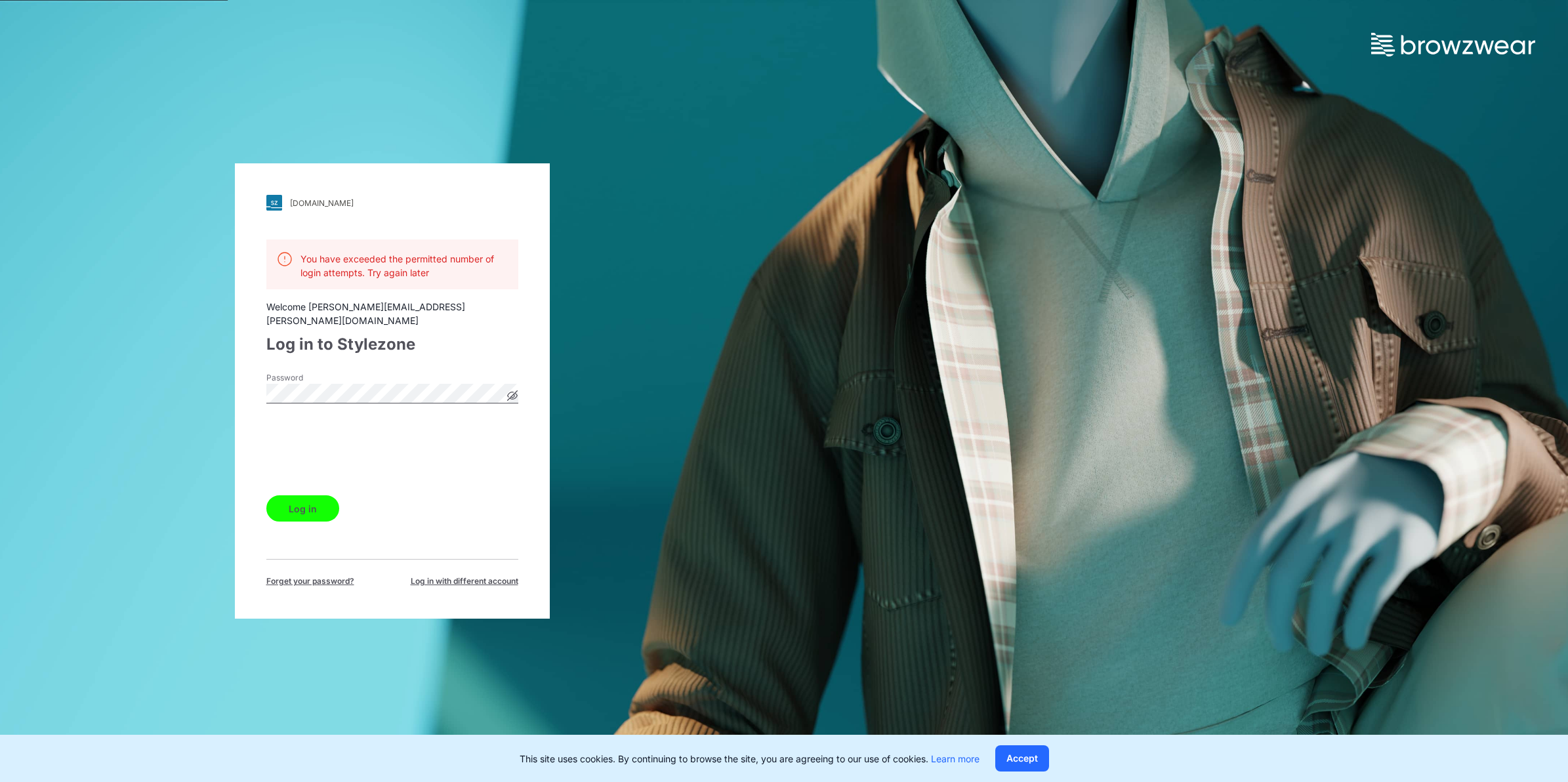
click at [510, 394] on icon at bounding box center [512, 395] width 10 height 10
click at [267, 496] on button "Log in" at bounding box center [303, 509] width 73 height 26
click at [319, 510] on button "Log in" at bounding box center [303, 509] width 73 height 26
click at [321, 496] on button "Log in" at bounding box center [303, 509] width 73 height 26
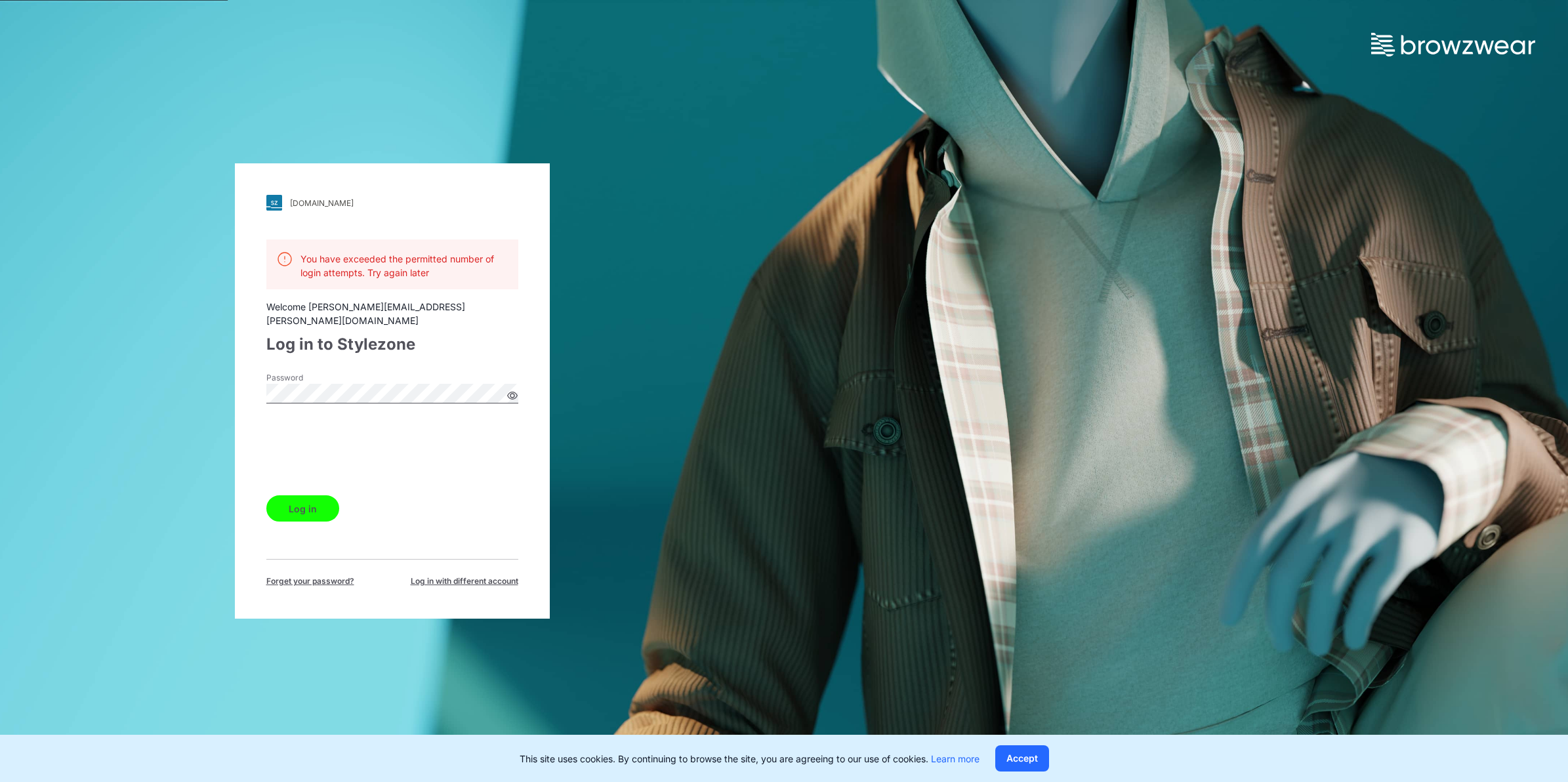
click at [321, 496] on button "Log in" at bounding box center [303, 509] width 73 height 26
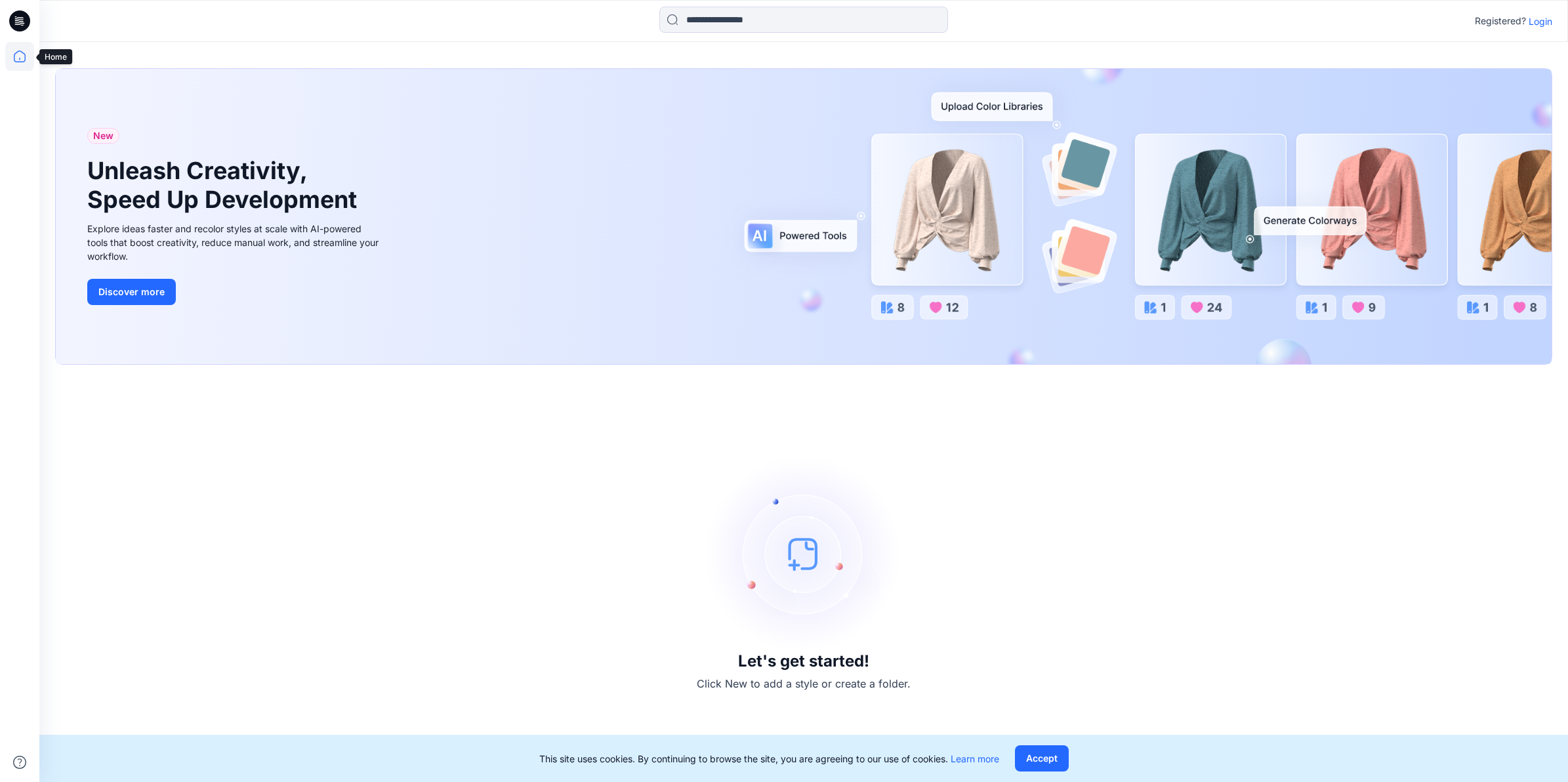
click at [27, 53] on icon at bounding box center [20, 56] width 29 height 29
click at [1539, 21] on p "Login" at bounding box center [1540, 21] width 24 height 14
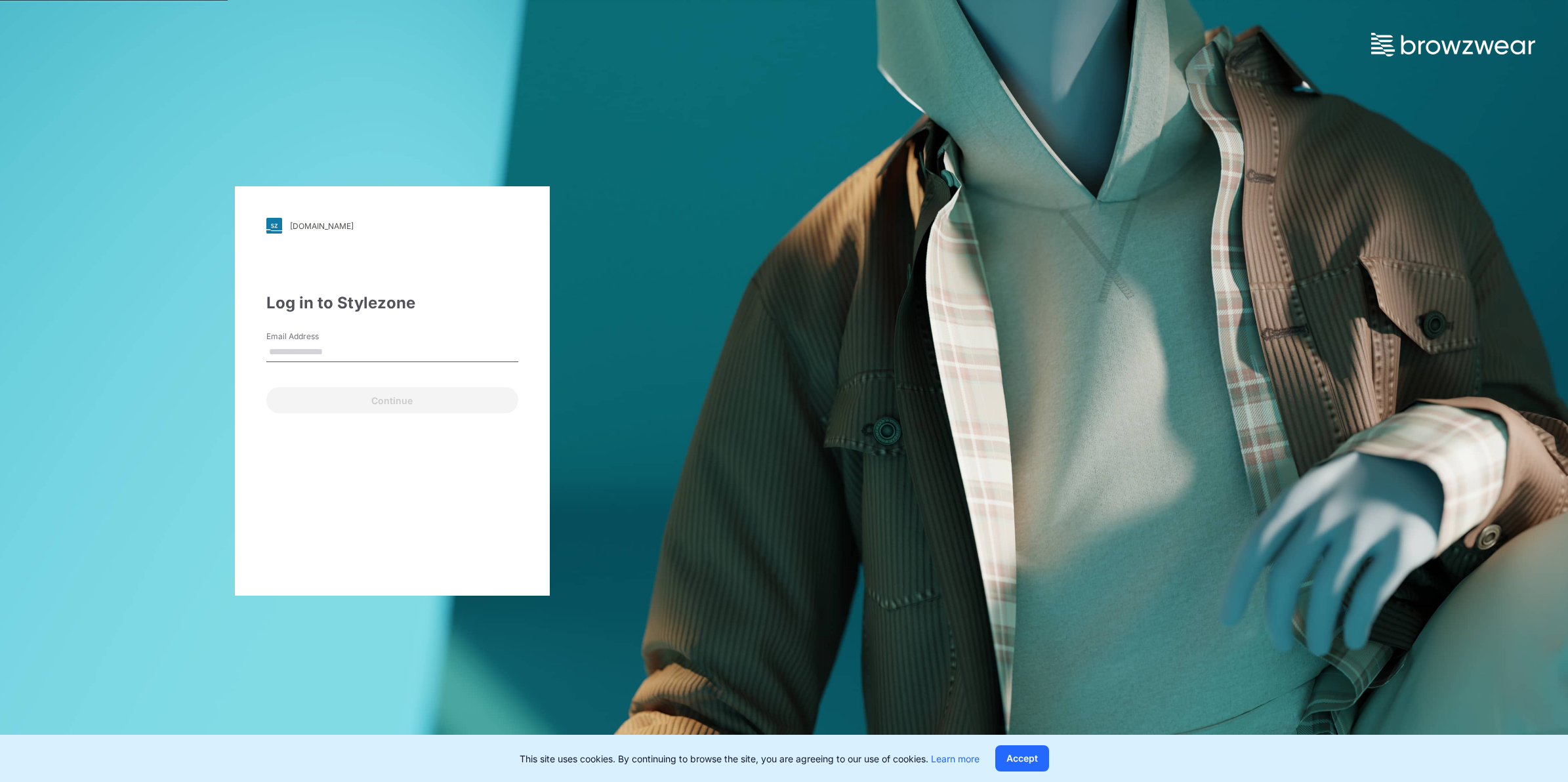
click at [384, 345] on input "Email Address" at bounding box center [392, 352] width 252 height 20
type input "**********"
click at [400, 403] on button "Continue" at bounding box center [392, 400] width 252 height 26
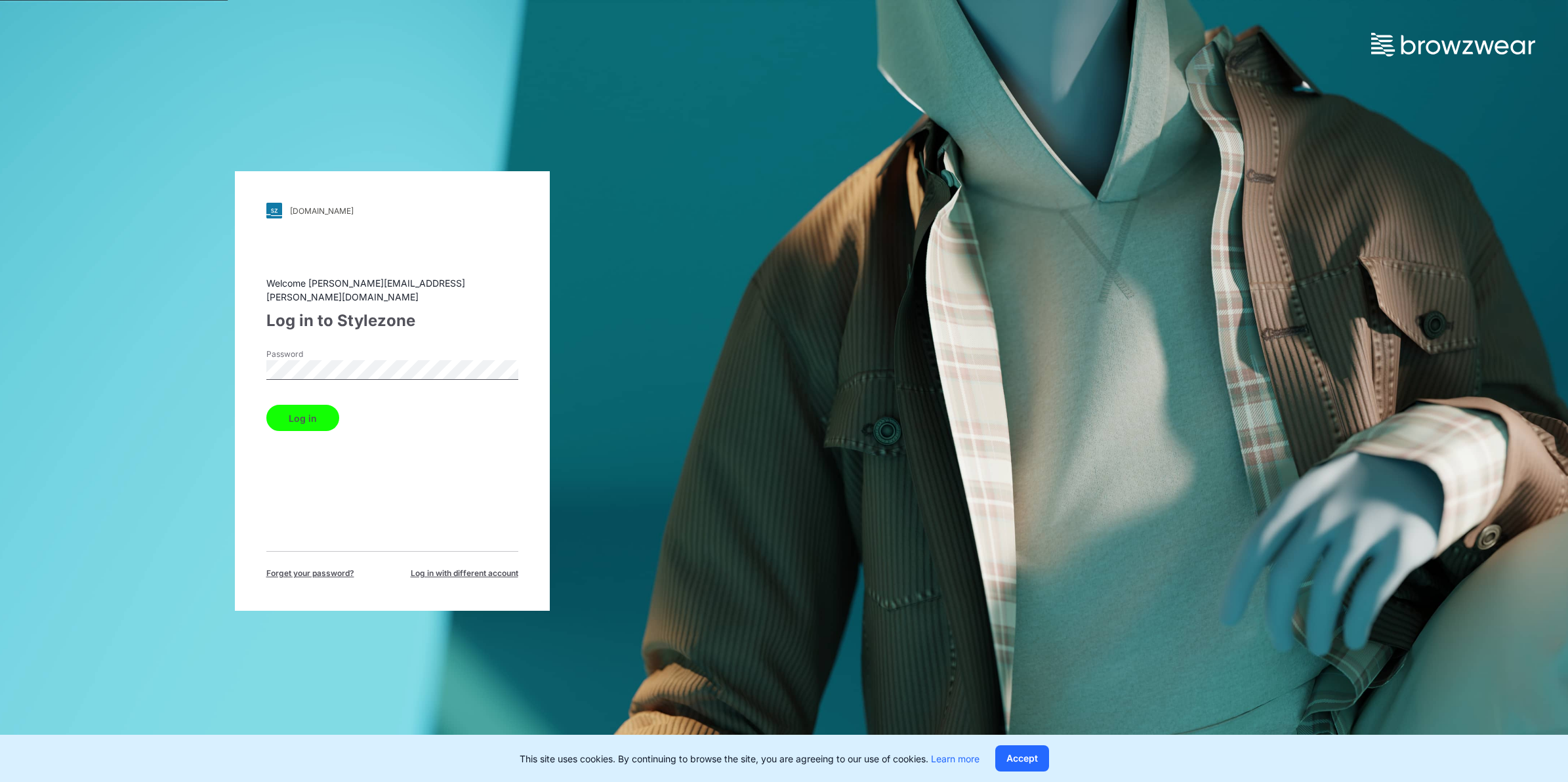
click at [148, 334] on div "[DOMAIN_NAME] Loading... Welcome [PERSON_NAME][EMAIL_ADDRESS][PERSON_NAME][DOMA…" at bounding box center [392, 391] width 784 height 782
click at [267, 405] on button "Log in" at bounding box center [303, 418] width 73 height 26
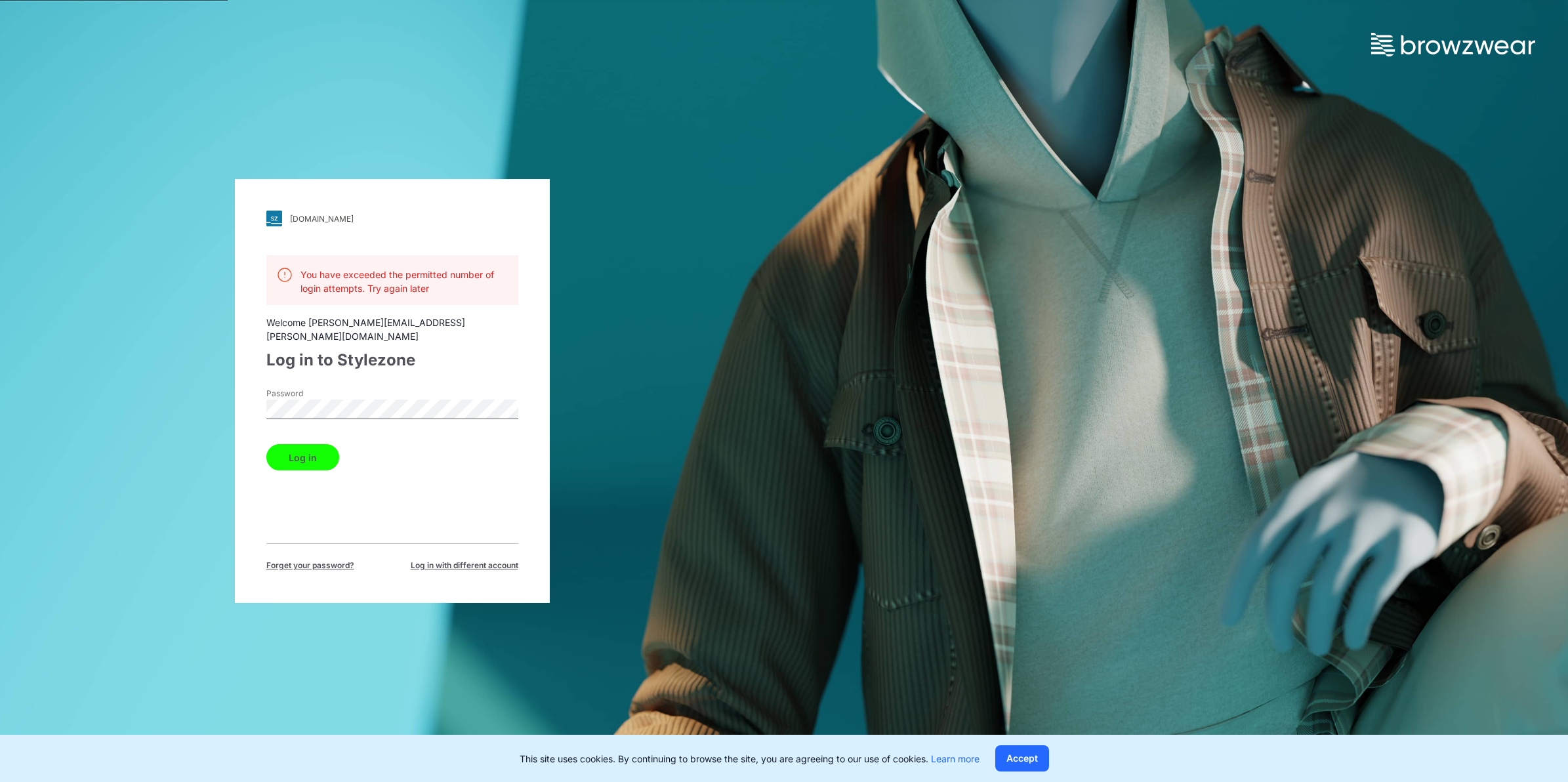
click at [308, 444] on button "Log in" at bounding box center [303, 457] width 73 height 26
click at [267, 444] on button "Log in" at bounding box center [303, 457] width 73 height 26
click at [0, 369] on html "walmart.stylezone.com Loading... You have exceeded the permitted number of logi…" at bounding box center [784, 391] width 1568 height 782
click at [267, 444] on button "Log in" at bounding box center [303, 457] width 73 height 26
click at [312, 451] on button "Log in" at bounding box center [303, 457] width 73 height 26
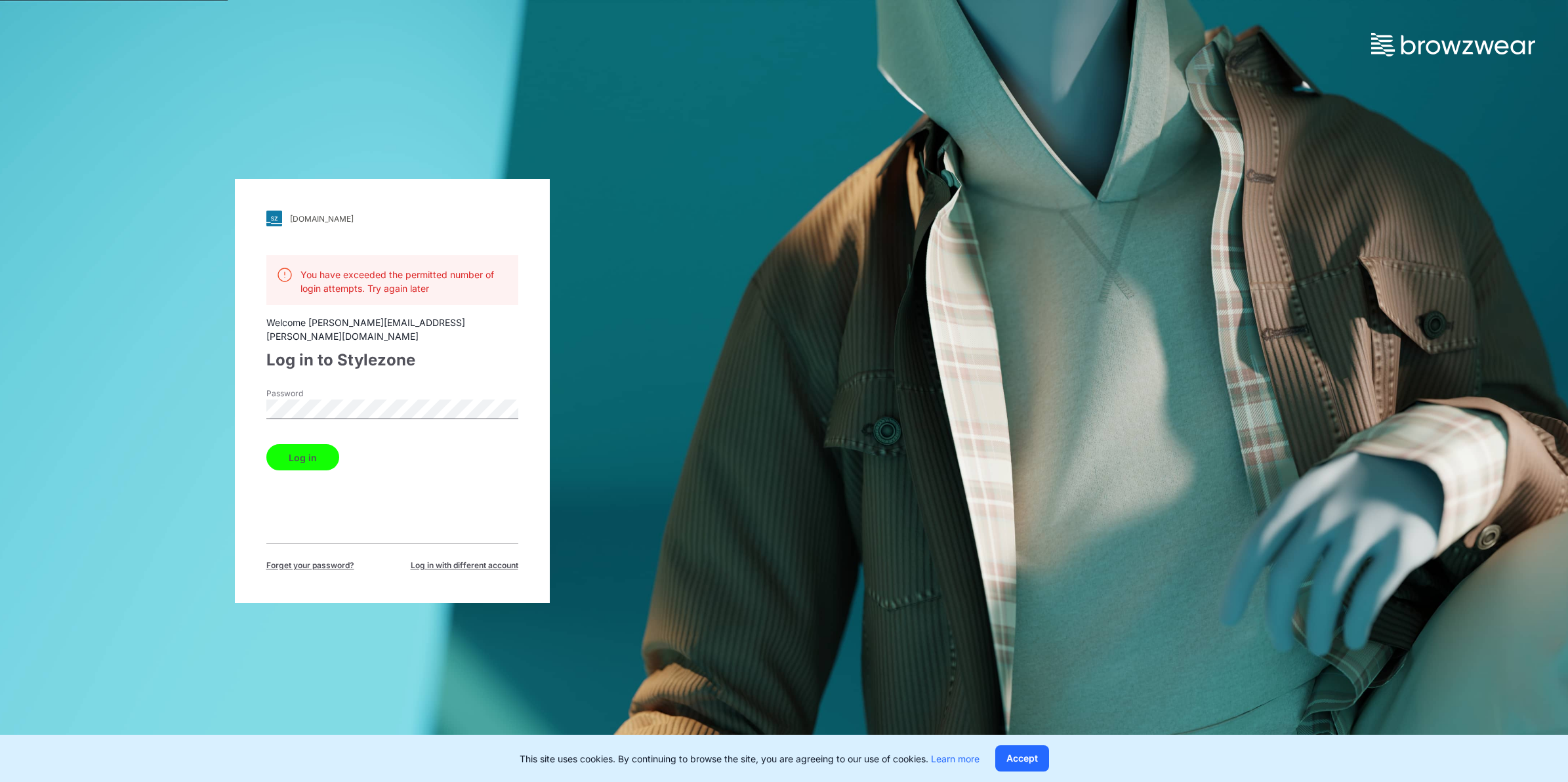
click at [98, 398] on div "[DOMAIN_NAME] Loading... You have exceeded the permitted number of login attemp…" at bounding box center [392, 391] width 784 height 782
click at [267, 444] on button "Log in" at bounding box center [303, 457] width 73 height 26
click at [277, 448] on button "Log in" at bounding box center [303, 457] width 73 height 26
click at [120, 400] on div "[DOMAIN_NAME] Loading... You have exceeded the permitted number of login attemp…" at bounding box center [392, 391] width 784 height 782
click at [267, 444] on button "Log in" at bounding box center [303, 457] width 73 height 26
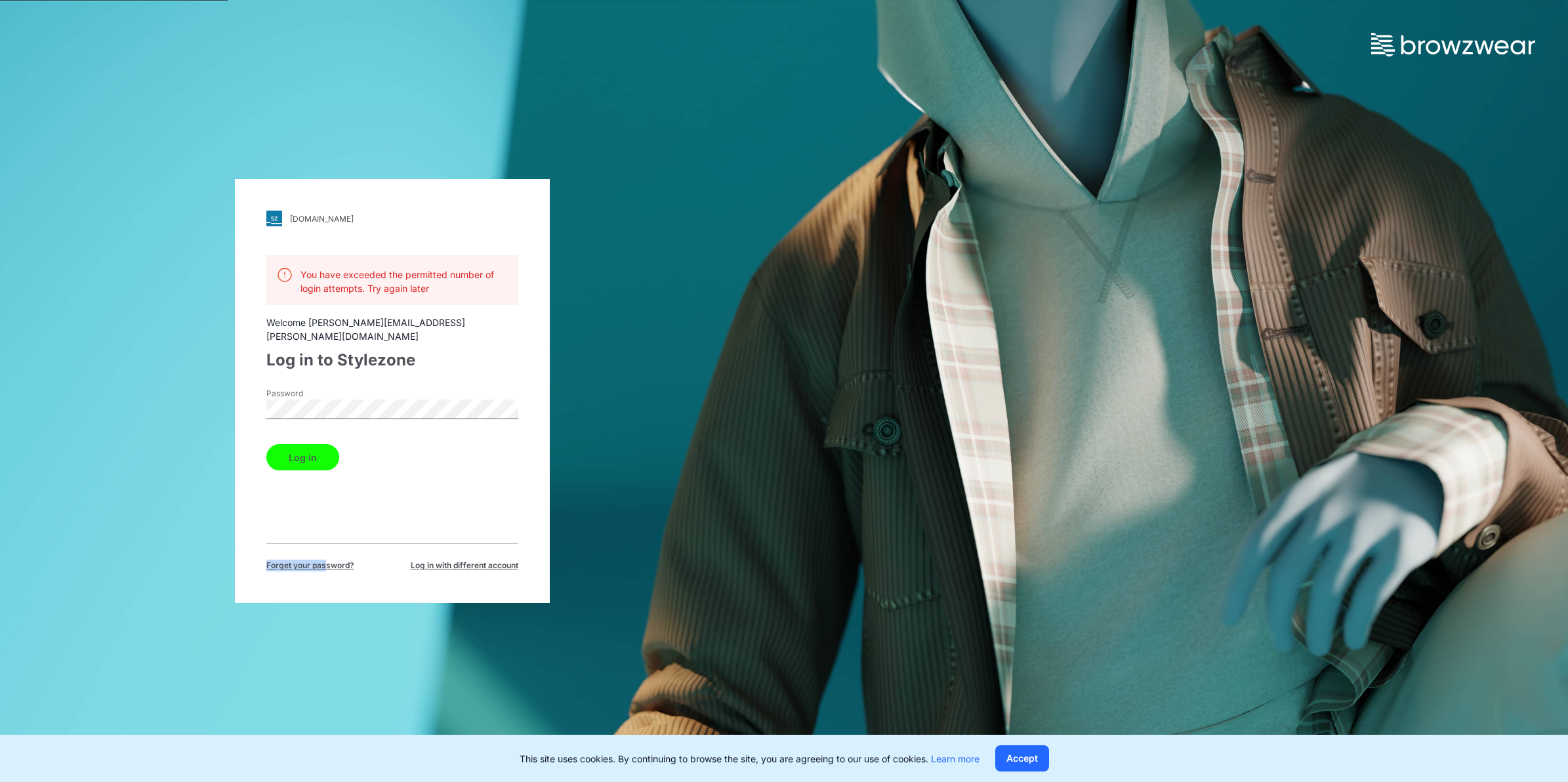
drag, startPoint x: 326, startPoint y: 562, endPoint x: 407, endPoint y: 473, distance: 120.3
click at [407, 473] on div "You have exceeded the permitted number of login attempts. Try again later Welco…" at bounding box center [392, 413] width 252 height 316
drag, startPoint x: 407, startPoint y: 473, endPoint x: -248, endPoint y: 401, distance: 658.9
click at [0, 401] on html "walmart.stylezone.com Loading... You have exceeded the permitted number of logi…" at bounding box center [784, 391] width 1568 height 782
click at [267, 444] on button "Log in" at bounding box center [303, 457] width 73 height 26
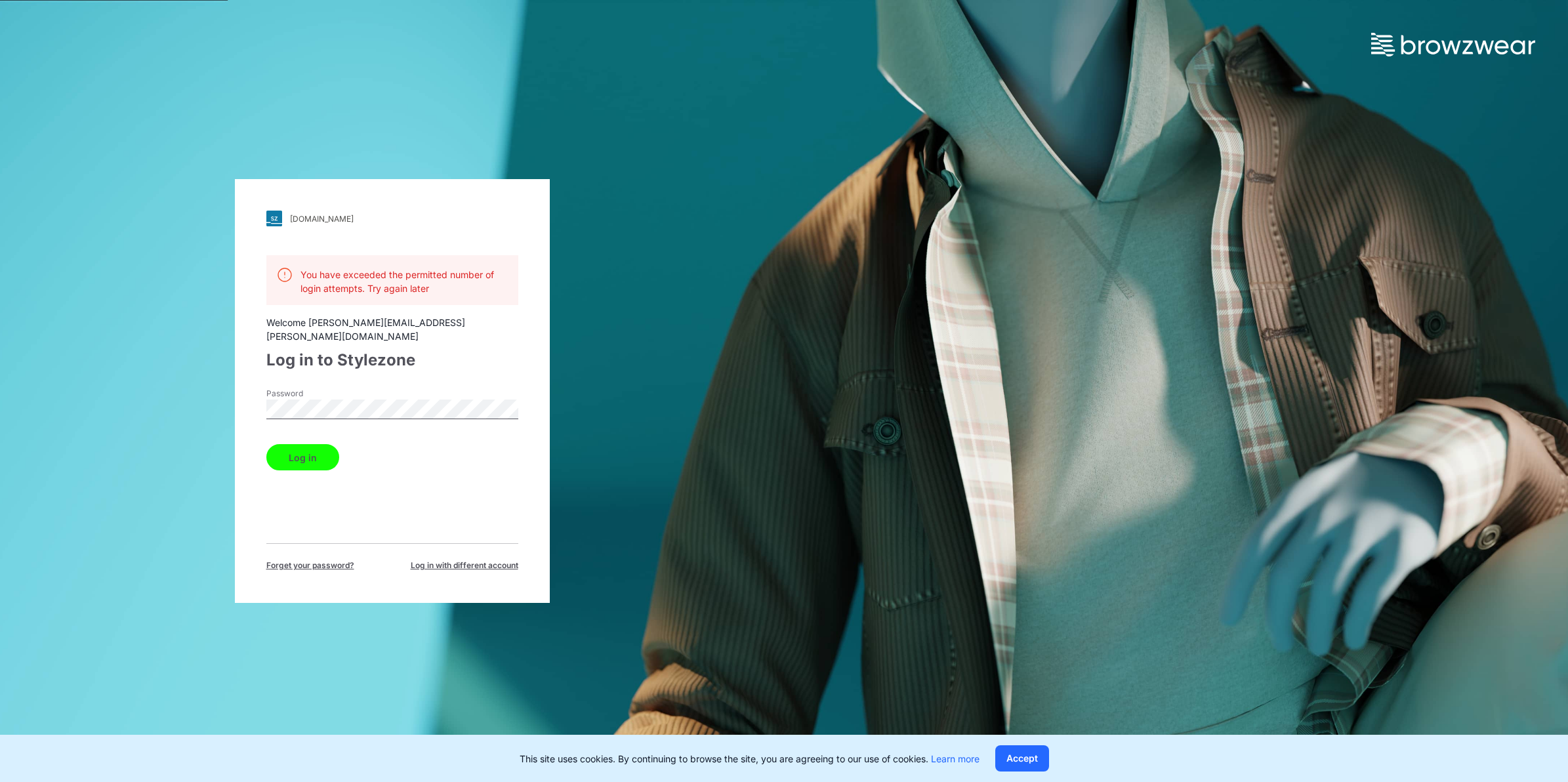
click at [267, 444] on button "Log in" at bounding box center [303, 457] width 73 height 26
click at [293, 449] on button "Log in" at bounding box center [303, 457] width 73 height 26
click at [103, 416] on div "[DOMAIN_NAME] Loading... You have exceeded the permitted number of login attemp…" at bounding box center [392, 391] width 784 height 782
click at [267, 444] on button "Log in" at bounding box center [303, 457] width 73 height 26
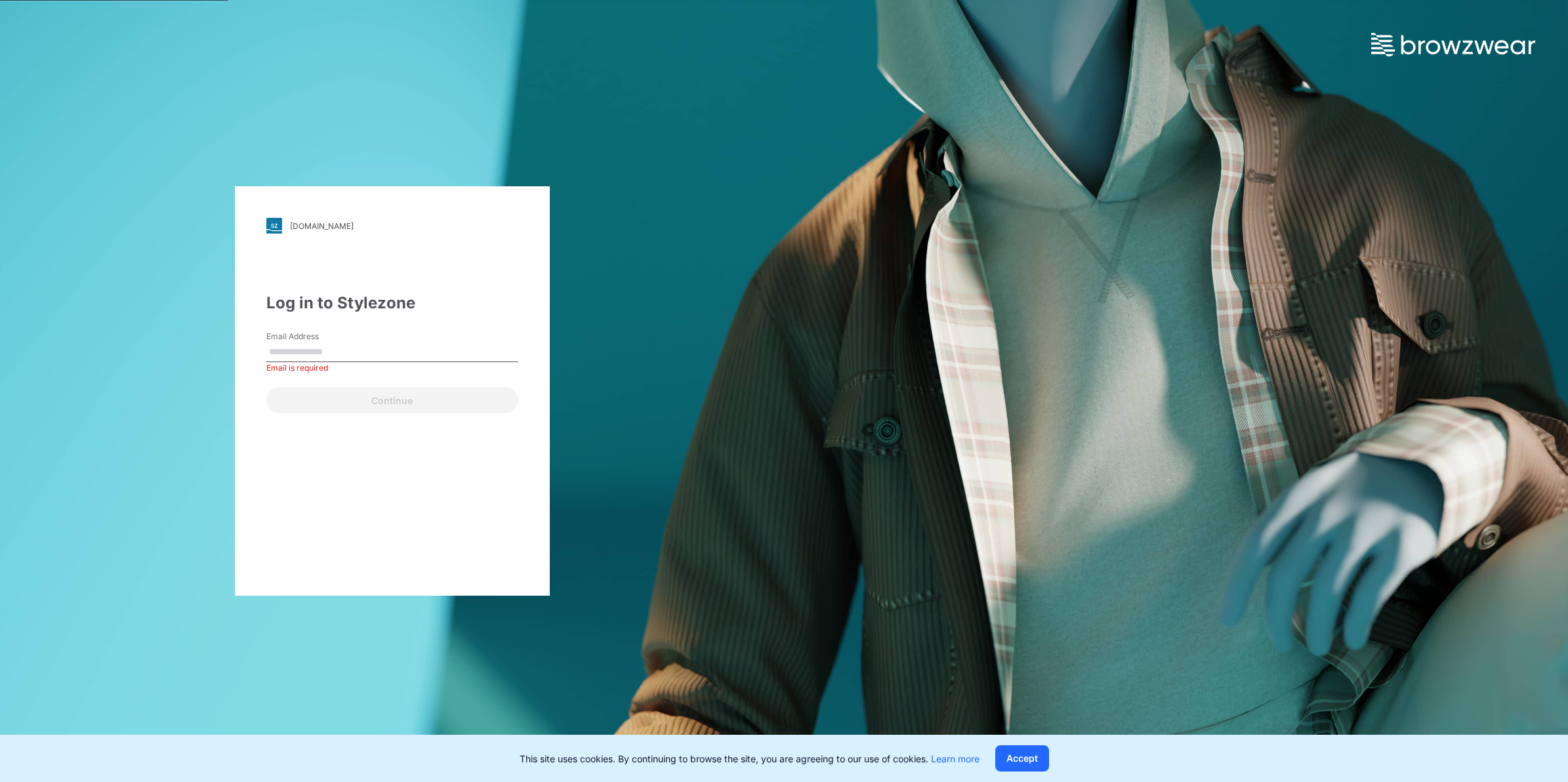
click at [360, 349] on input "Email Address" at bounding box center [392, 352] width 252 height 20
type input "**********"
click at [377, 398] on button "Continue" at bounding box center [392, 400] width 252 height 26
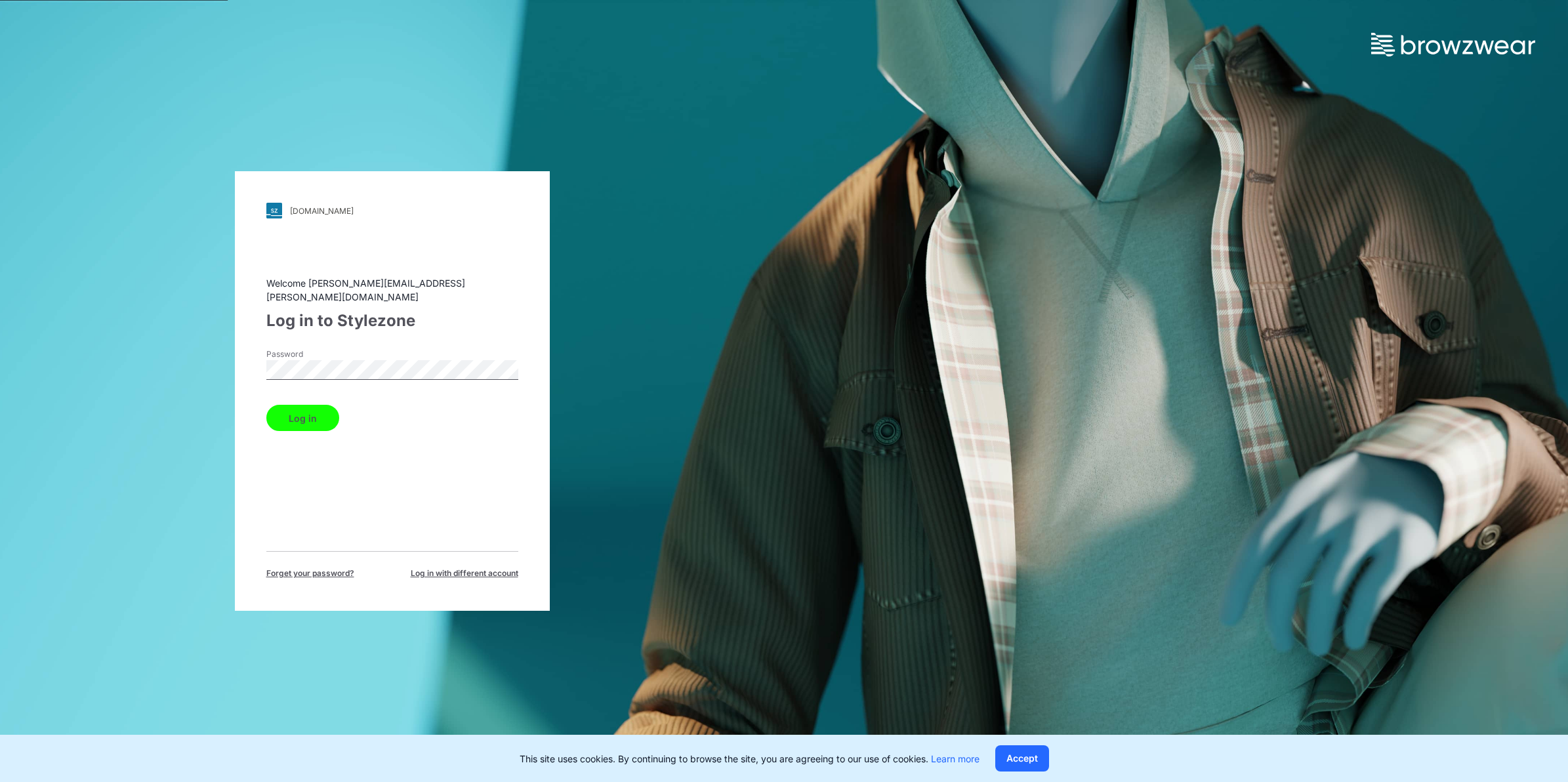
click at [328, 417] on button "Log in" at bounding box center [303, 418] width 73 height 26
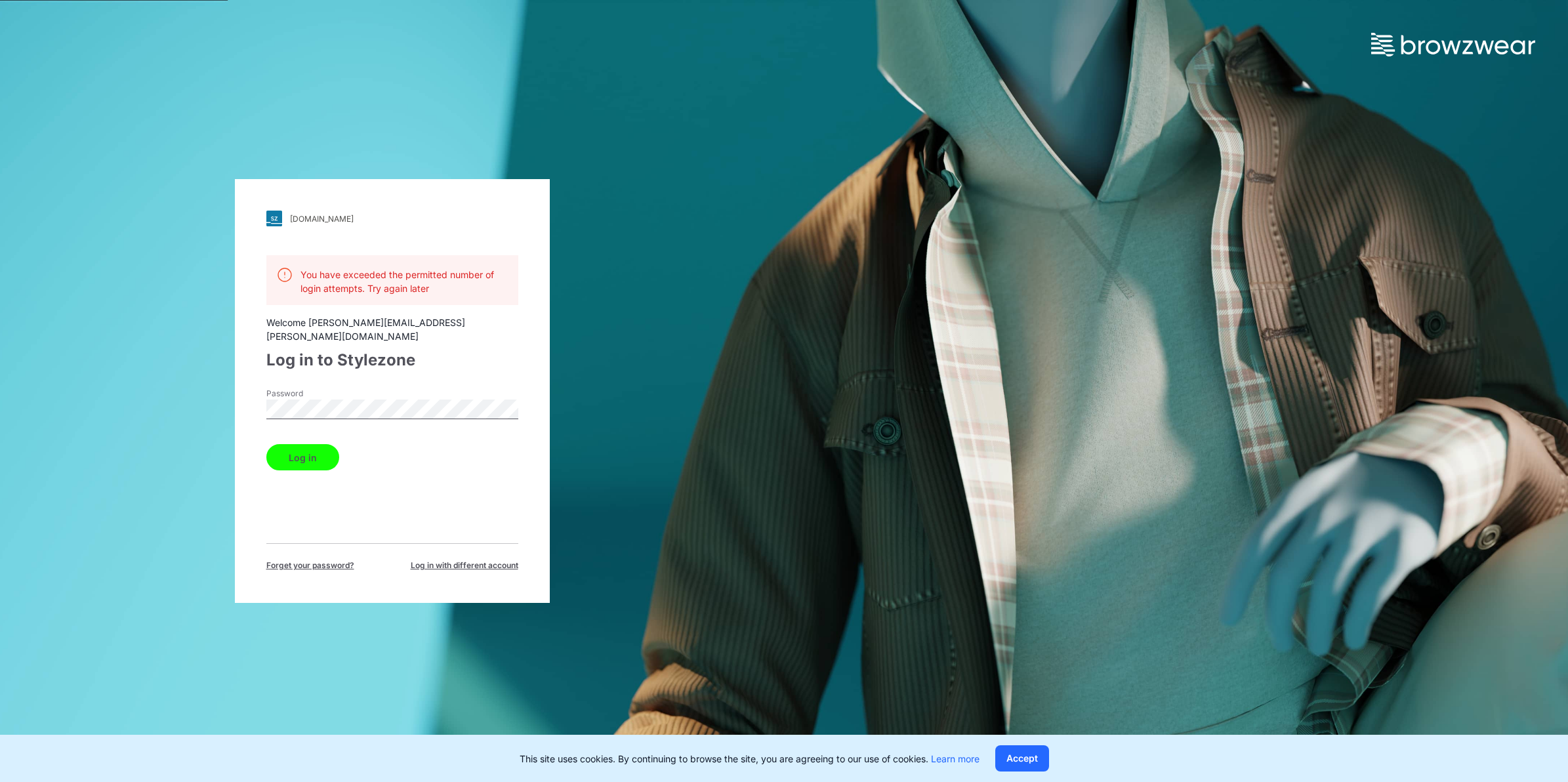
click at [367, 391] on div "Password" at bounding box center [392, 407] width 252 height 40
click at [1106, 459] on div "[DOMAIN_NAME] Loading... You have exceeded the permitted number of login attemp…" at bounding box center [784, 391] width 1568 height 782
